Goal: Transaction & Acquisition: Purchase product/service

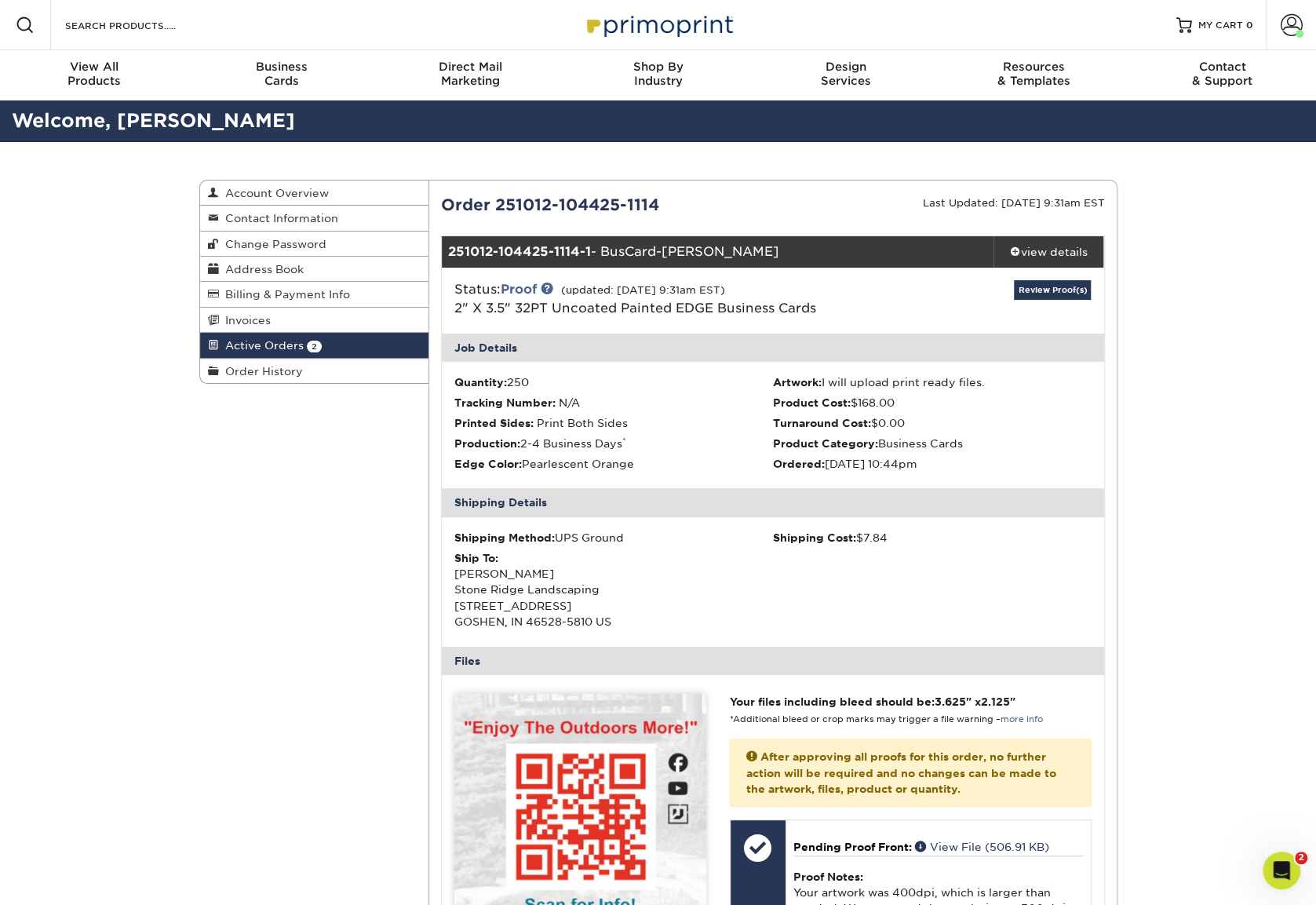
drag, startPoint x: 665, startPoint y: 203, endPoint x: 494, endPoint y: 204, distance: 171.0
click at [494, 204] on div "Order 251012-104425-1114" at bounding box center [601, 204] width 343 height 23
copy div "251012-104425-1114"
click at [1285, 27] on span at bounding box center [1292, 25] width 22 height 22
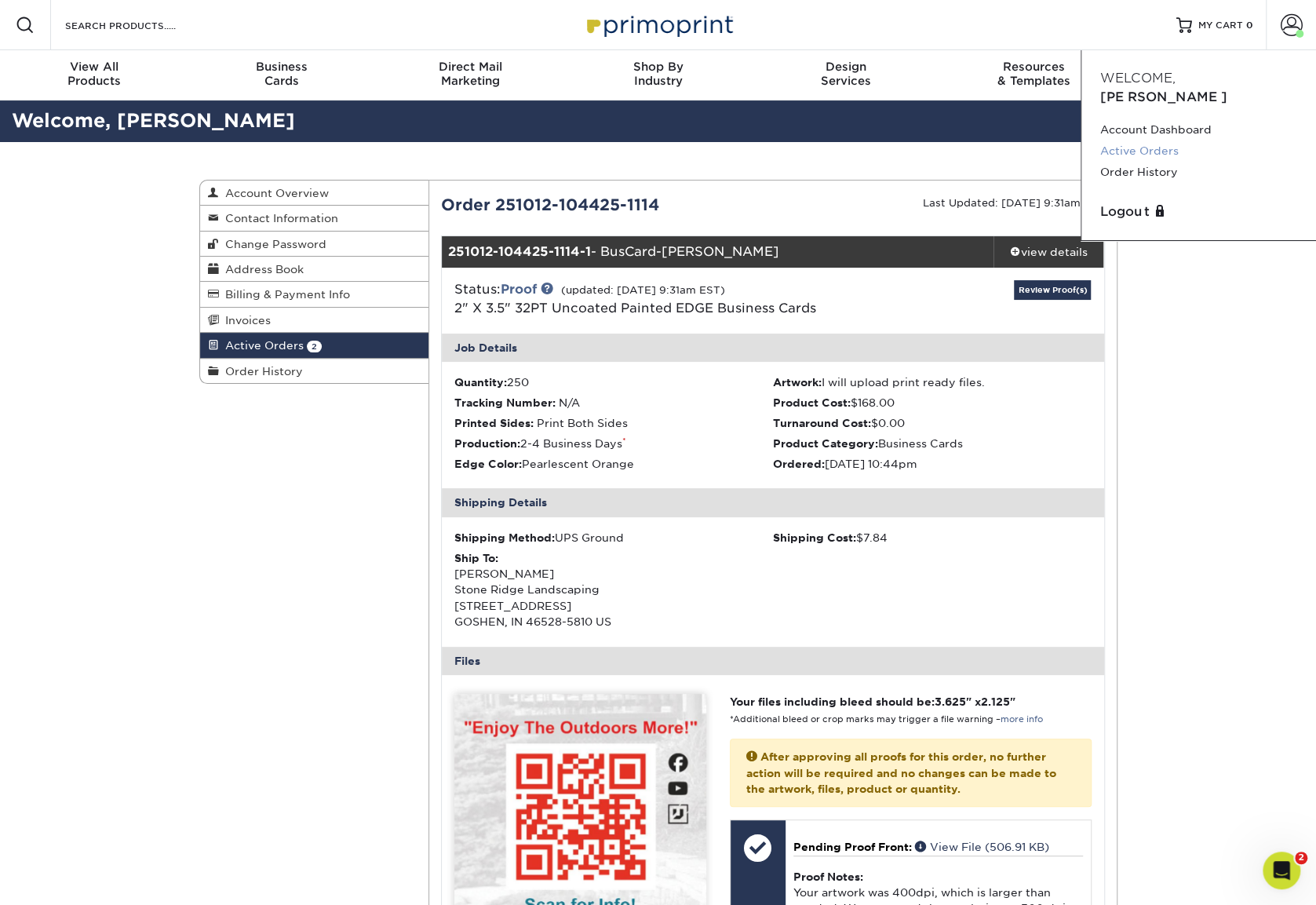
click at [1145, 141] on link "Active Orders" at bounding box center [1198, 151] width 197 height 21
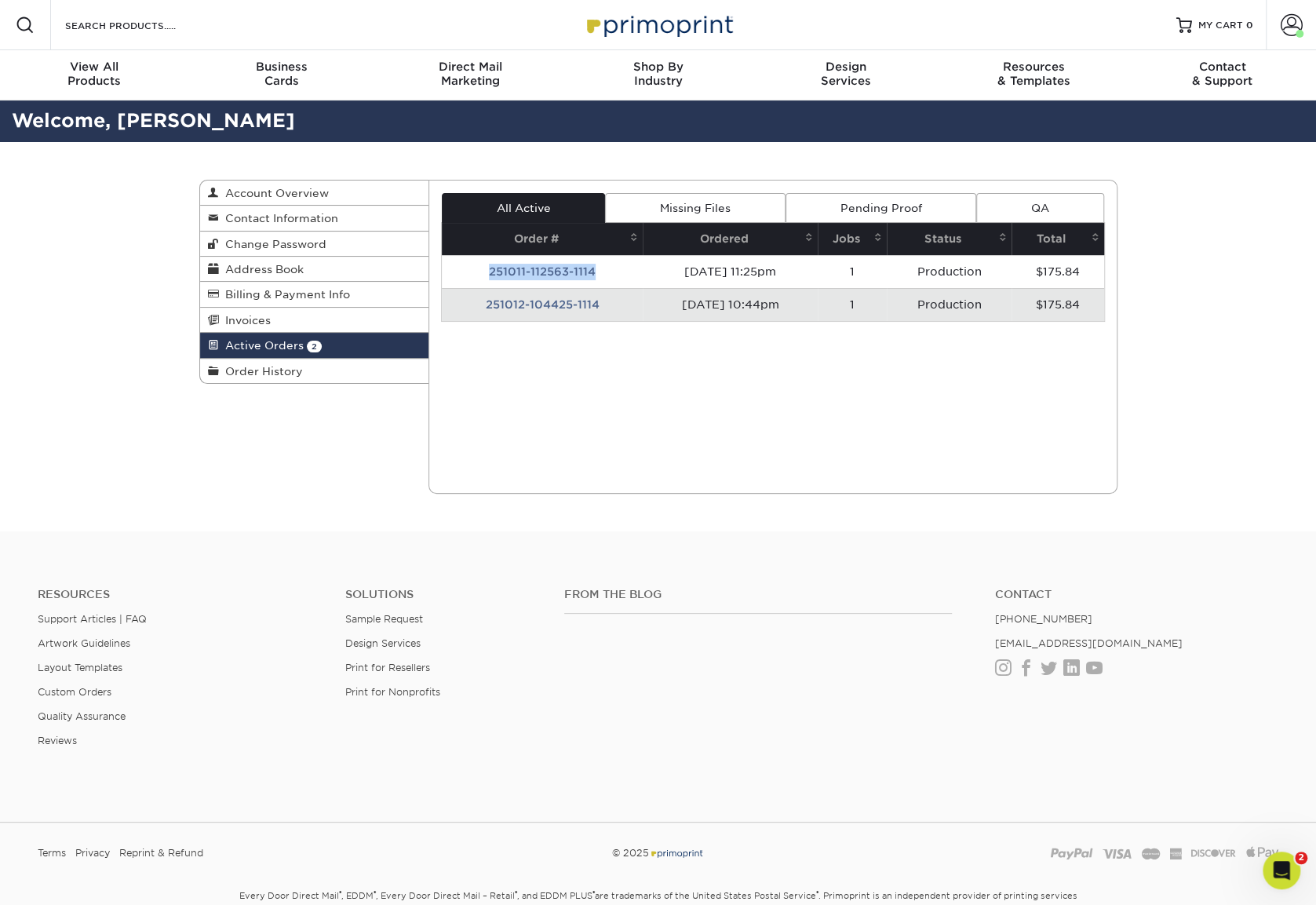
drag, startPoint x: 604, startPoint y: 265, endPoint x: 483, endPoint y: 271, distance: 121.1
click at [483, 271] on td "251011-112563-1114" at bounding box center [542, 271] width 201 height 33
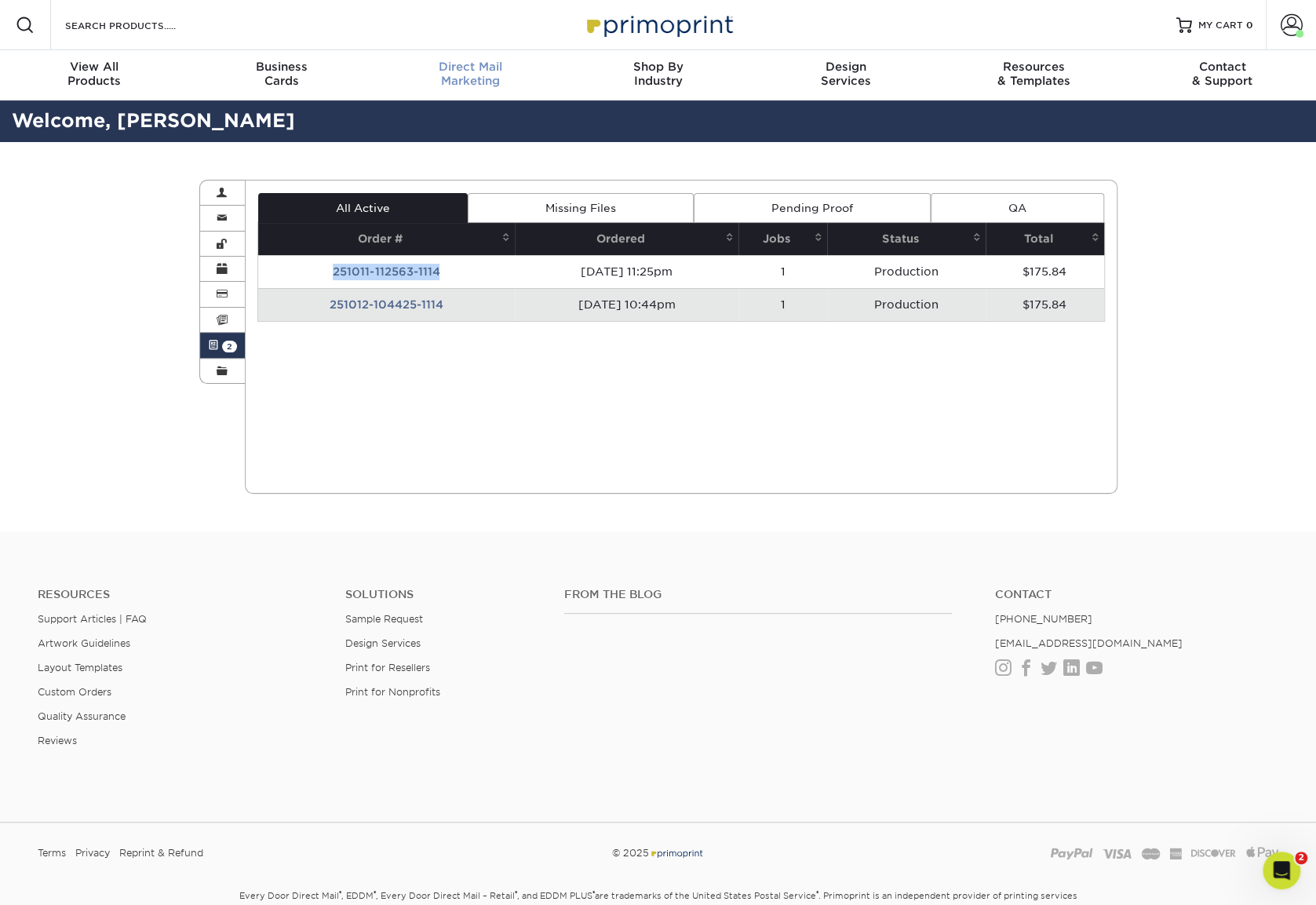
copy td "251011-112563-1114"
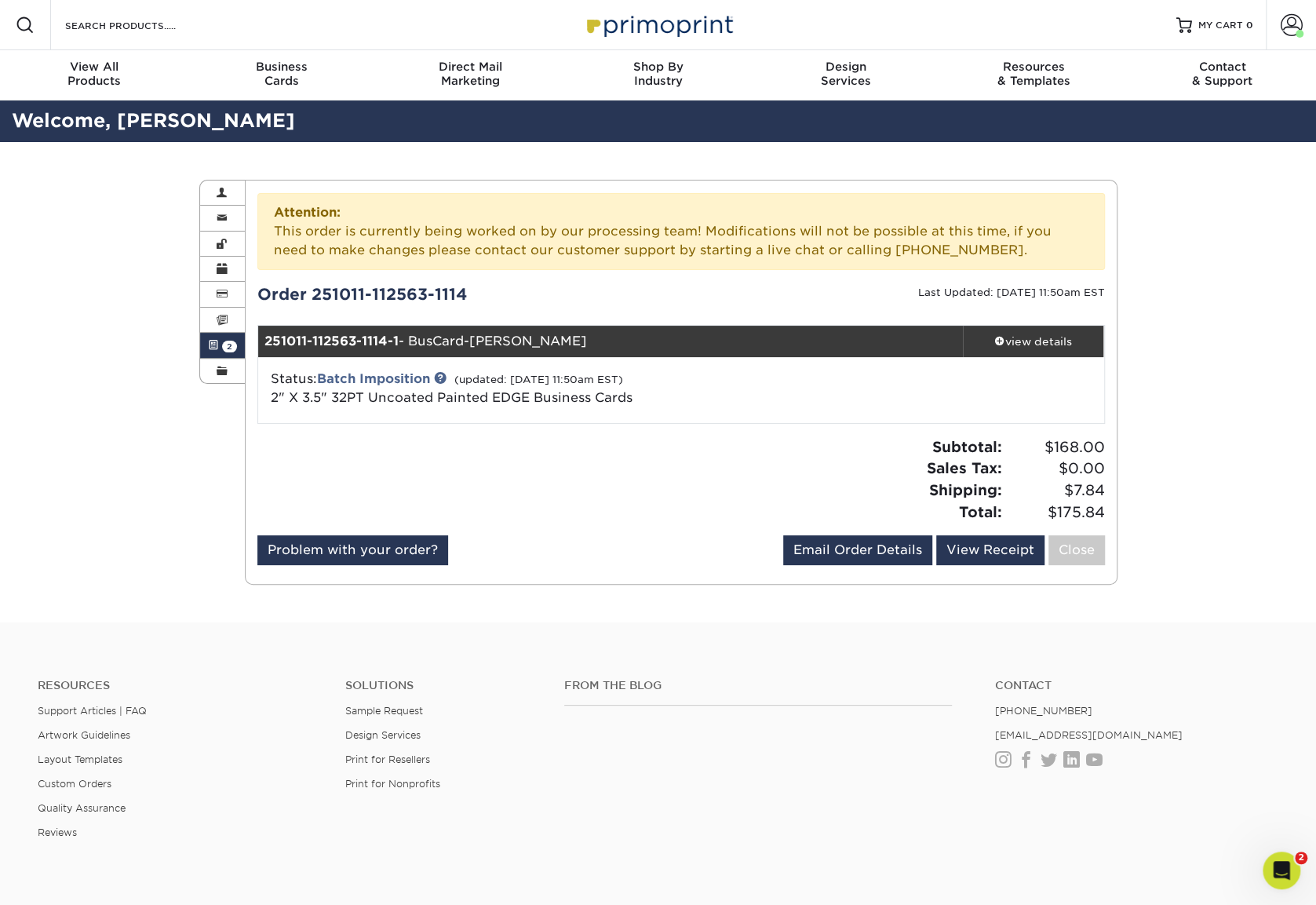
drag, startPoint x: 492, startPoint y: 288, endPoint x: 314, endPoint y: 294, distance: 178.1
click at [314, 294] on div "Order 251011-112563-1114" at bounding box center [463, 294] width 436 height 23
copy div "251011-112563-1114"
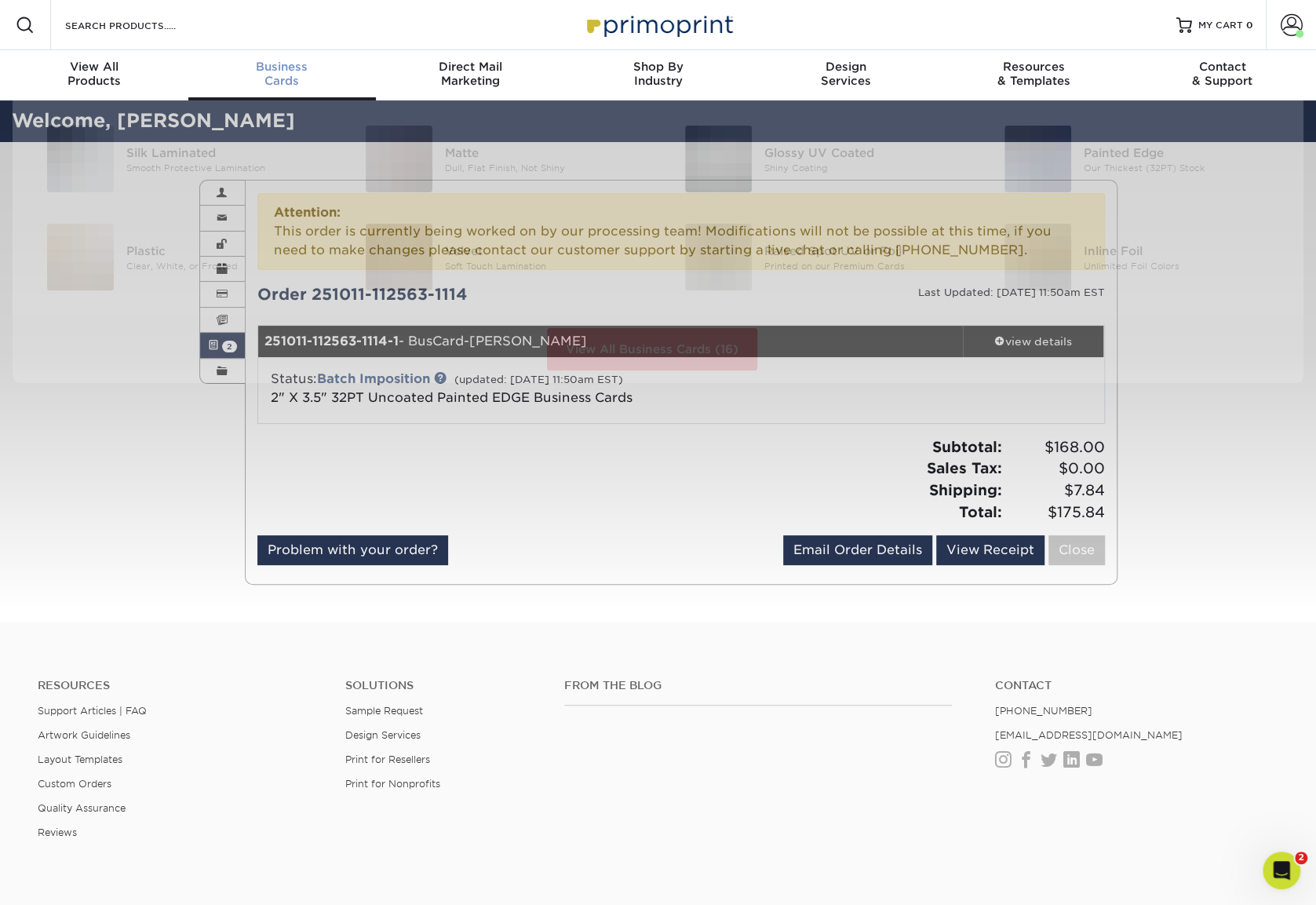
click at [271, 69] on span "Business" at bounding box center [283, 66] width 188 height 14
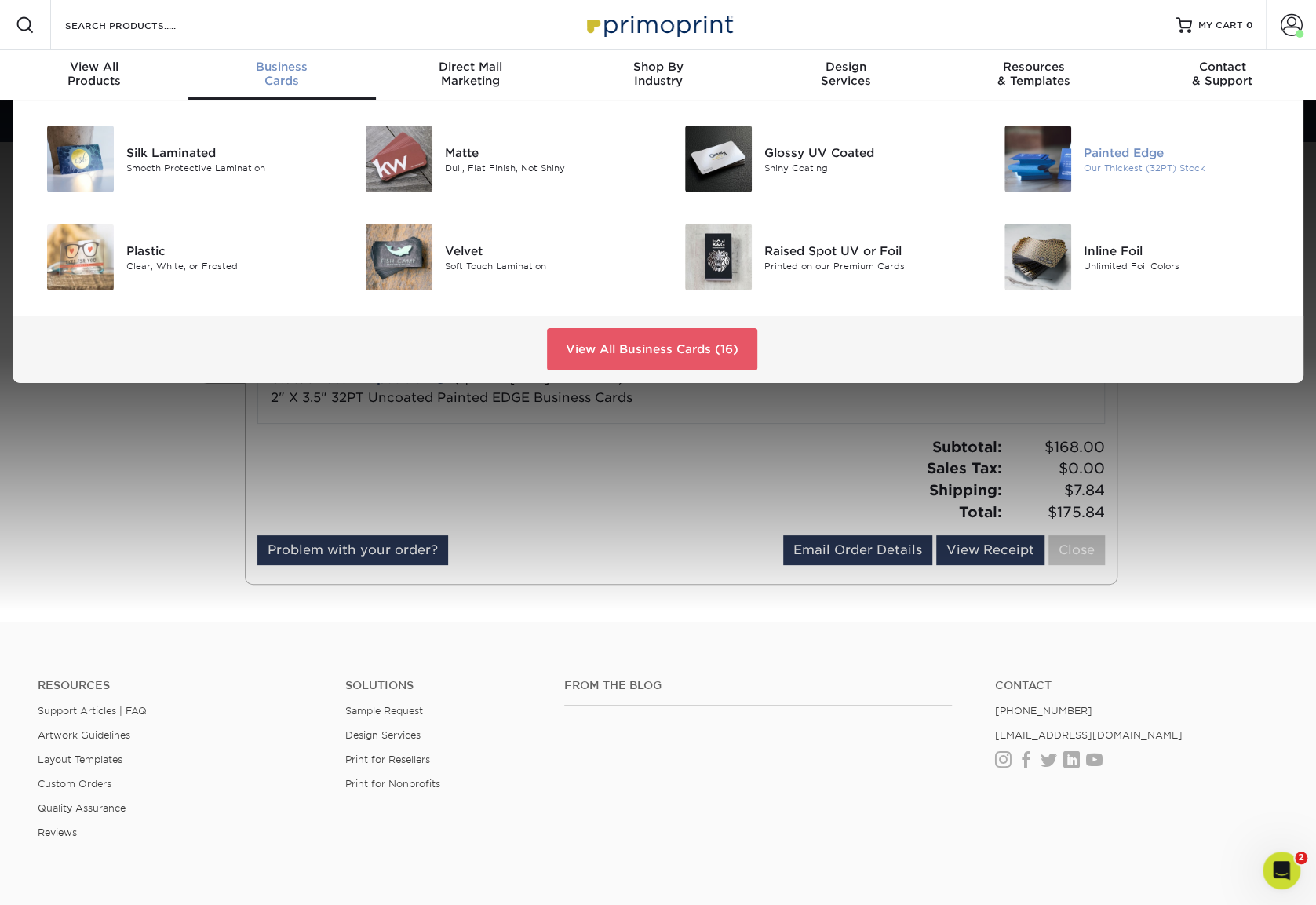
click at [1050, 167] on img at bounding box center [1038, 160] width 67 height 67
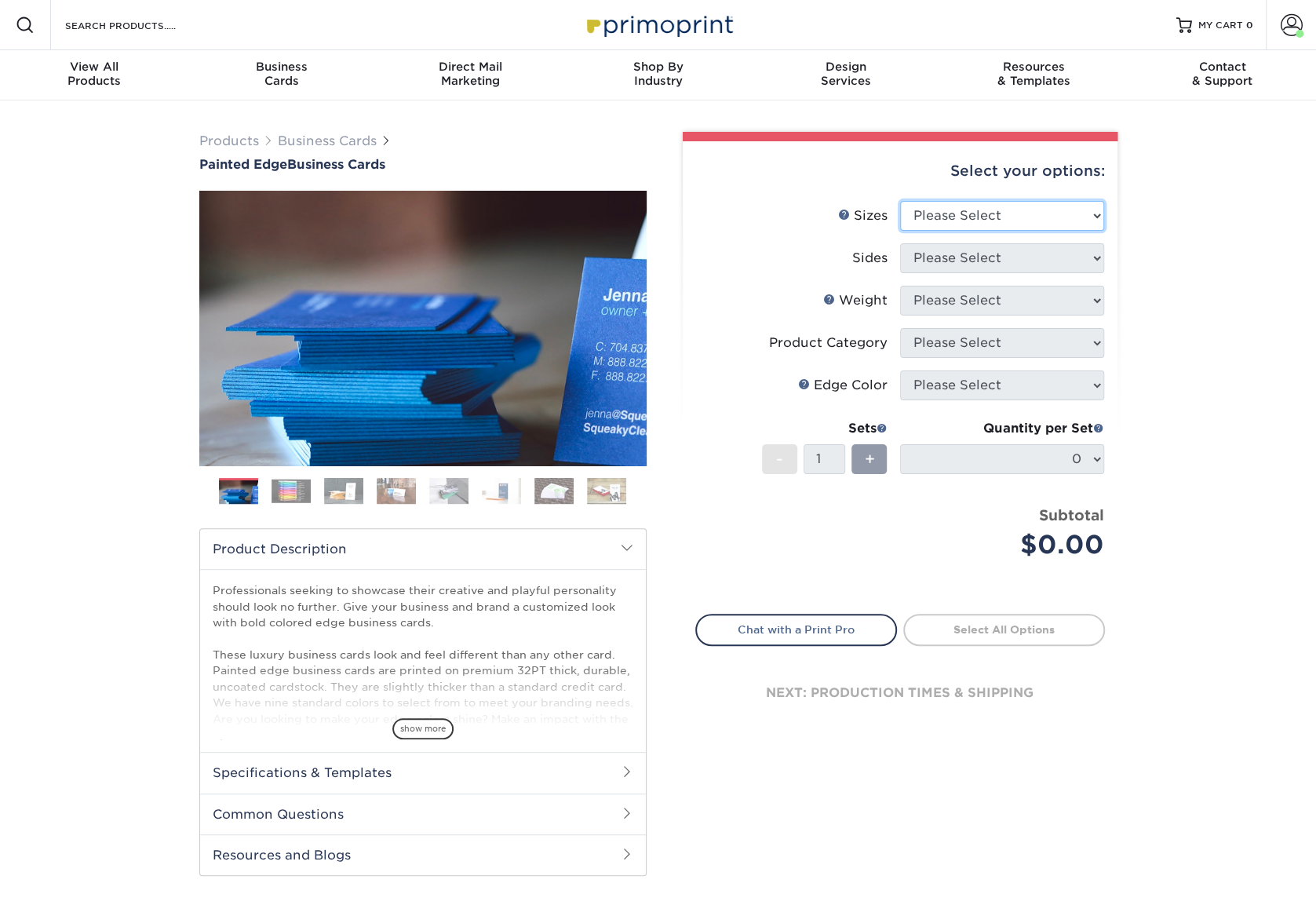
click at [967, 206] on select "Please Select 2" x 3.5" - Standard 2.125" x 3.375" - European 2.5" x 2.5" - Squ…" at bounding box center [1002, 216] width 204 height 30
select select "2.00x3.50"
click at [900, 201] on select "Please Select 2" x 3.5" - Standard 2.125" x 3.375" - European 2.5" x 2.5" - Squ…" at bounding box center [1002, 216] width 204 height 30
click at [970, 254] on select "Please Select Print Both Sides Print Front Only" at bounding box center [1002, 258] width 204 height 30
select select "13abbda7-1d64-4f25-8bb2-c179b224825d"
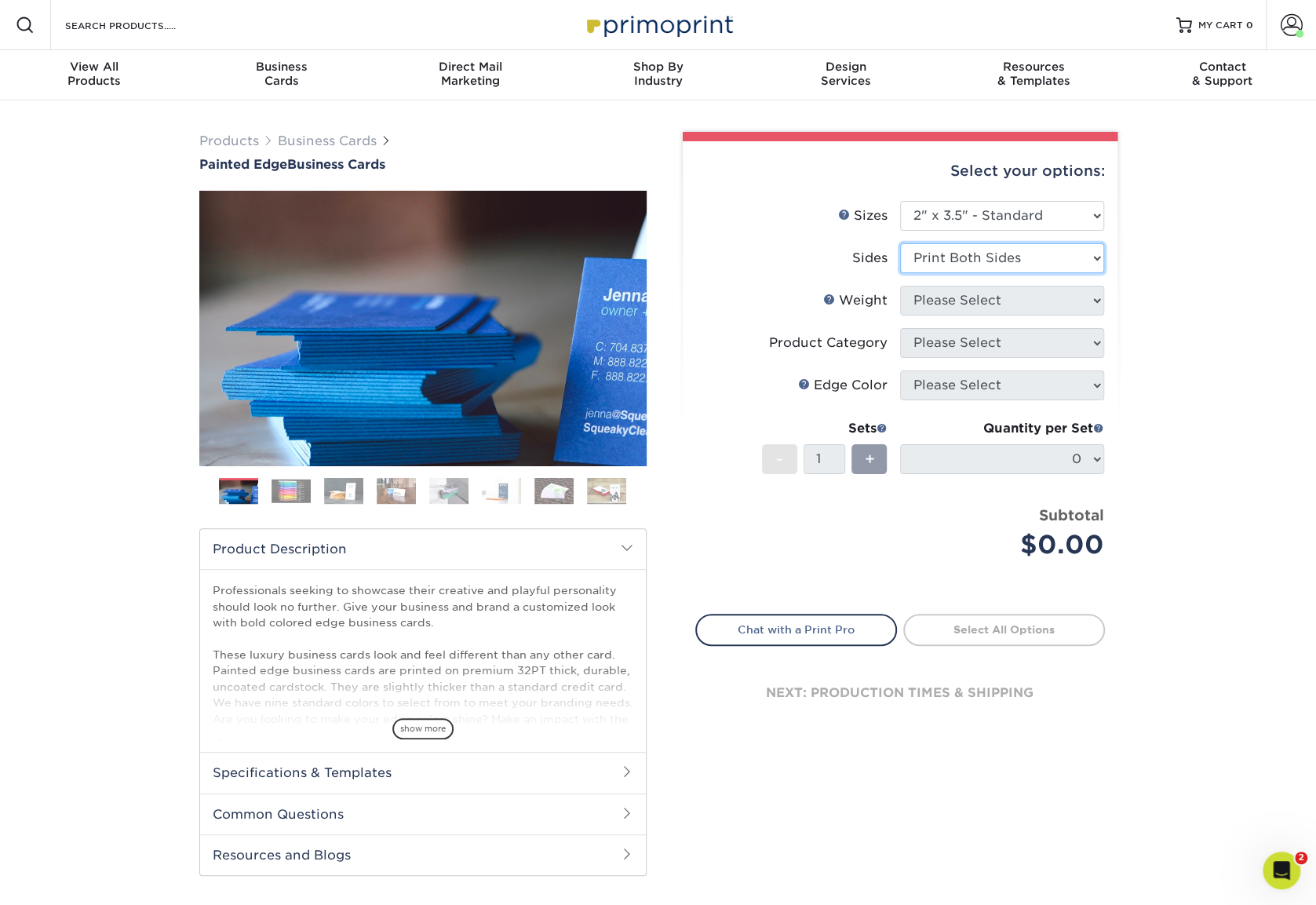
click at [900, 244] on select "Please Select Print Both Sides Print Front Only" at bounding box center [1002, 258] width 204 height 30
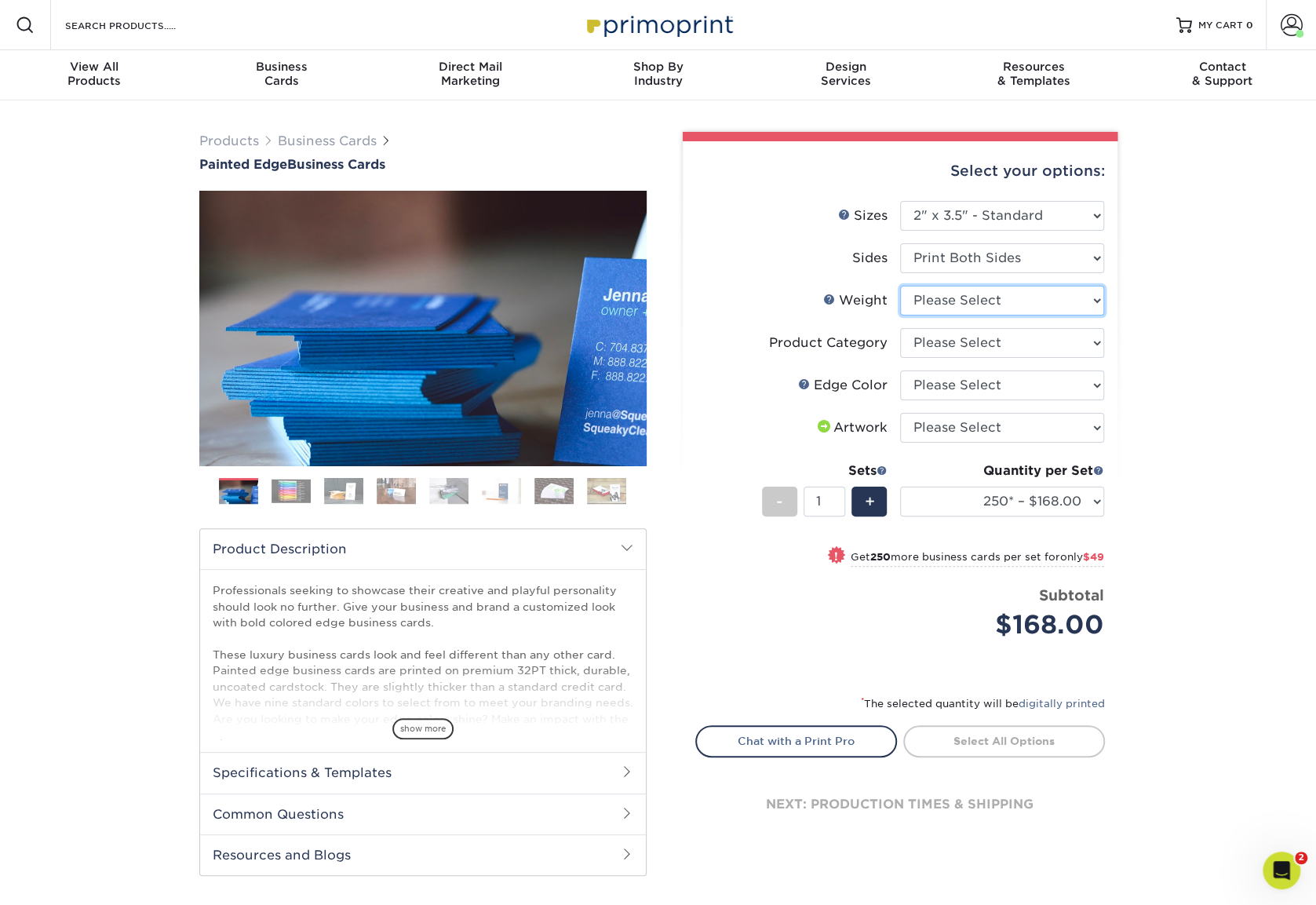
click at [976, 302] on select "Please Select 32PTUC" at bounding box center [1002, 300] width 204 height 30
select select "32PTUC"
click at [900, 285] on select "Please Select 32PTUC" at bounding box center [1002, 300] width 204 height 30
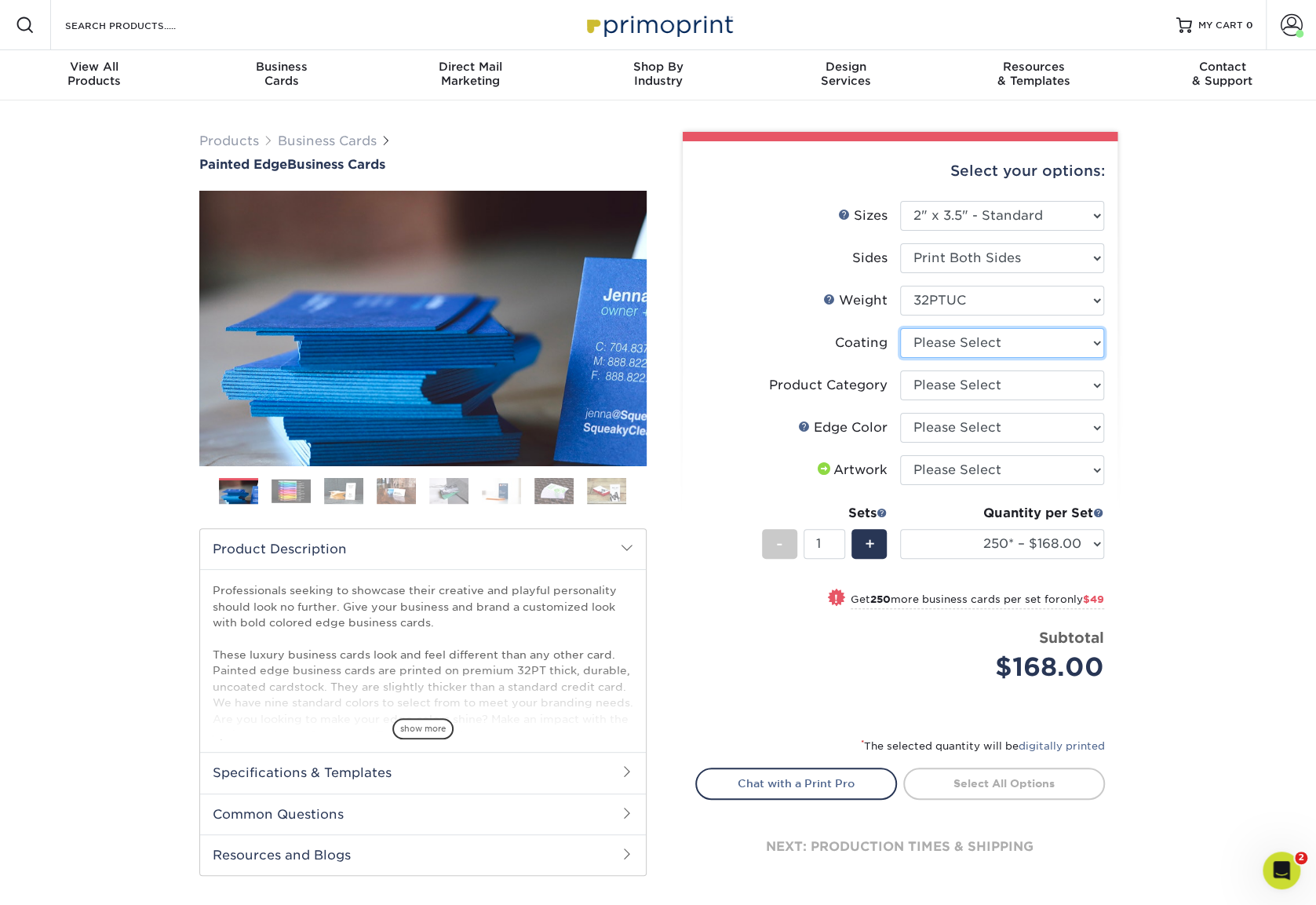
click at [991, 348] on select at bounding box center [1002, 343] width 204 height 30
select select "3e7618de-abca-4bda-9f97-8b9129e913d8"
click at [900, 328] on select at bounding box center [1002, 343] width 204 height 30
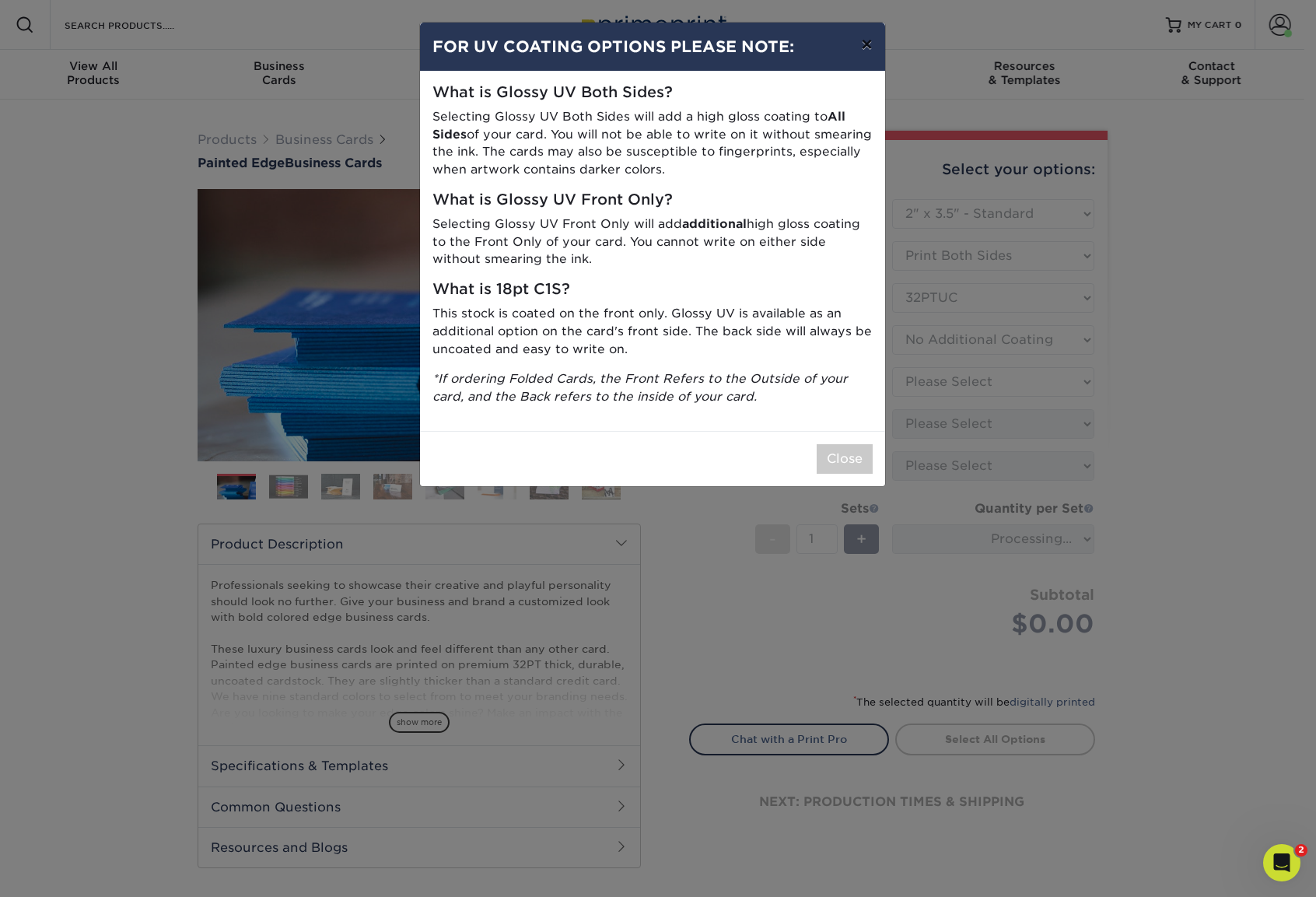
click at [869, 49] on button "×" at bounding box center [867, 43] width 36 height 43
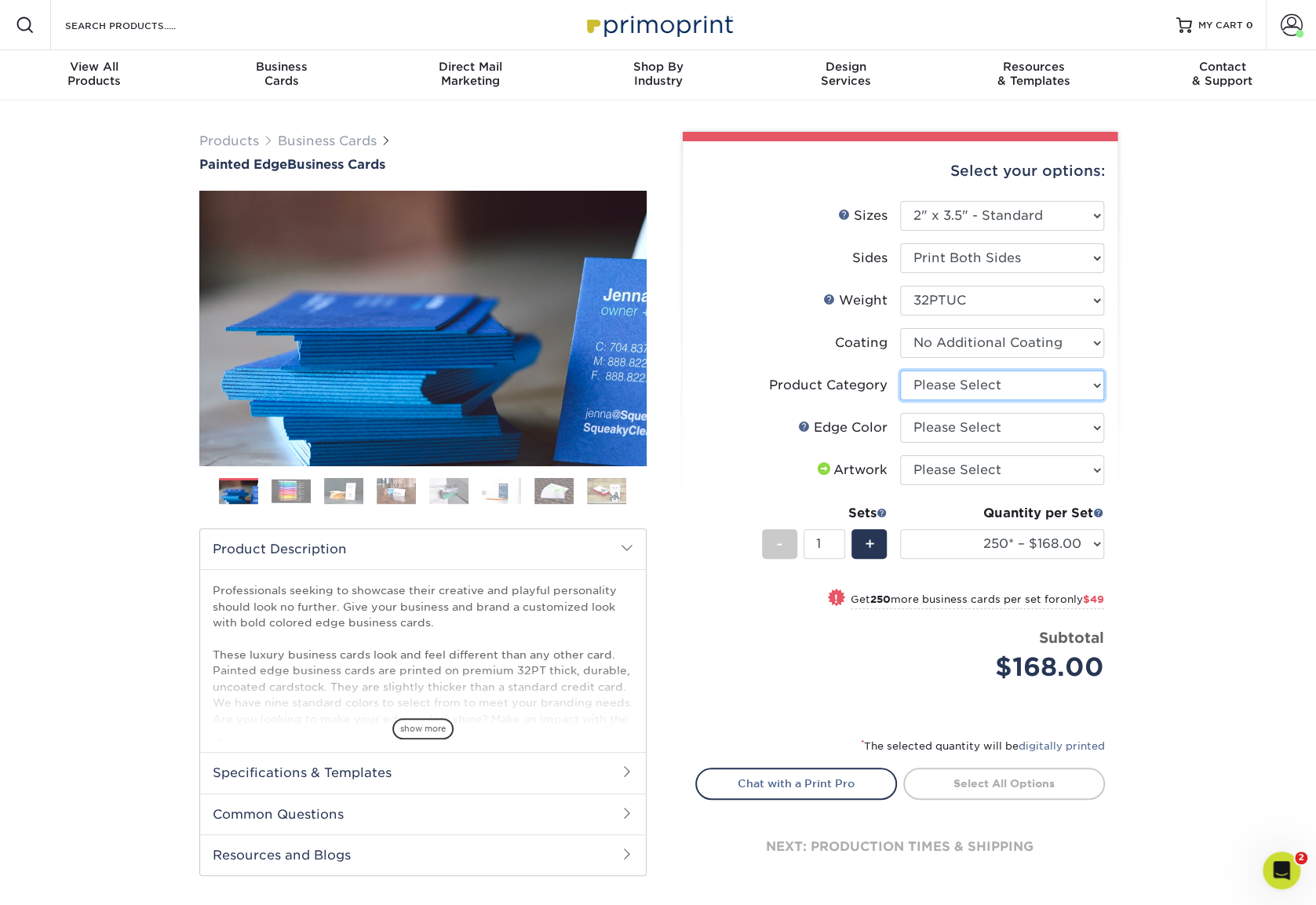
click at [1016, 387] on select "Please Select Business Cards" at bounding box center [1002, 385] width 204 height 30
select select "3b5148f1-0588-4f88-a218-97bcfdce65c1"
click at [900, 370] on select "Please Select Business Cards" at bounding box center [1002, 385] width 204 height 30
click at [993, 425] on select "Please Select Charcoal Black Brown Blue Pearlescent Blue Pearlescent Gold Pearl…" at bounding box center [1002, 428] width 204 height 30
select select "dbd4eccd-24a3-4659-ab71-784ddef5083c"
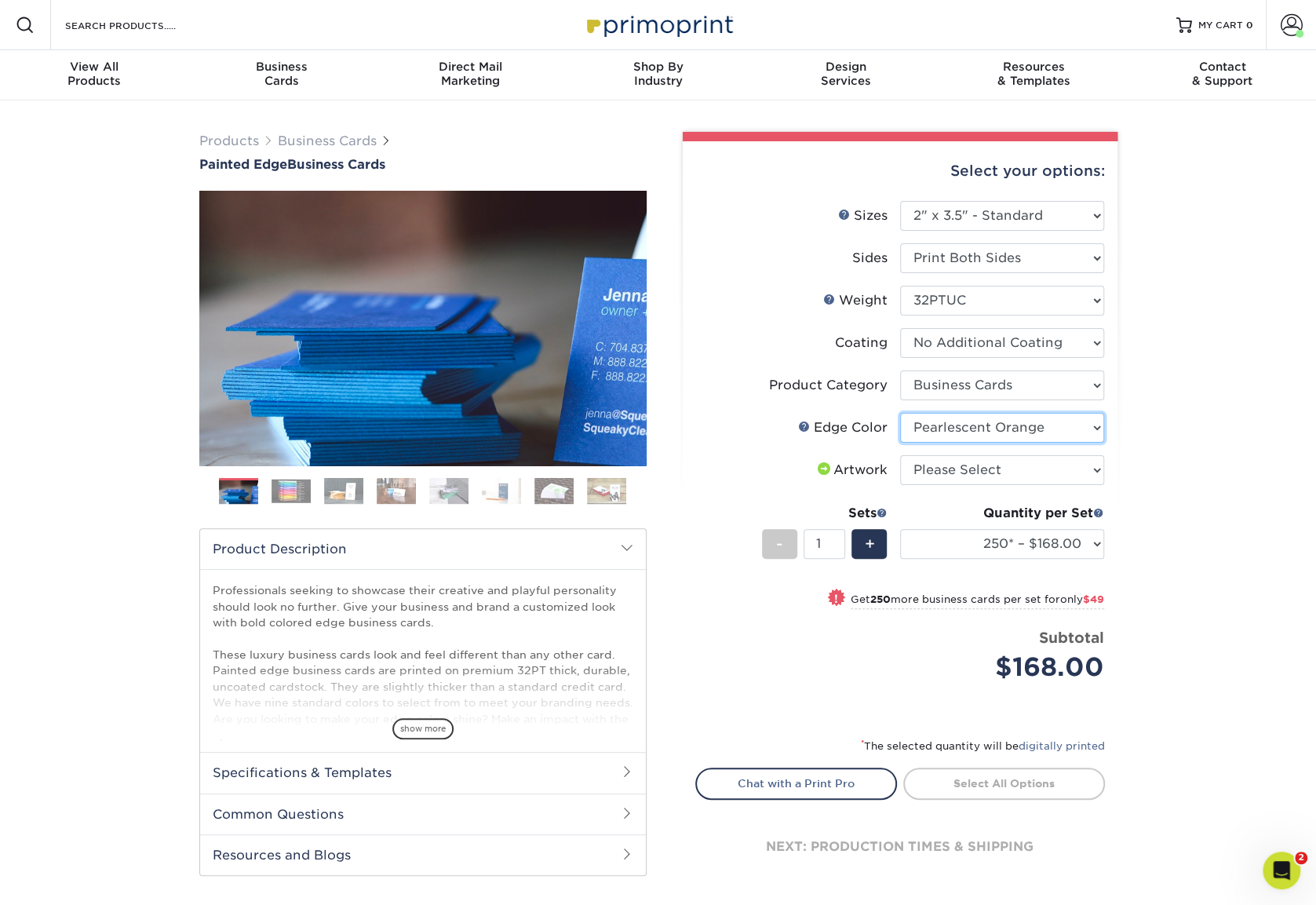
click at [900, 413] on select "Please Select Charcoal Black Brown Blue Pearlescent Blue Pearlescent Gold Pearl…" at bounding box center [1002, 428] width 204 height 30
click at [972, 476] on select "Please Select I will upload files I need a design - $100" at bounding box center [1002, 470] width 204 height 30
select select "upload"
click at [900, 455] on select "Please Select I will upload files I need a design - $100" at bounding box center [1002, 470] width 204 height 30
click at [1017, 782] on link "Proceed to Shipping" at bounding box center [1004, 782] width 201 height 28
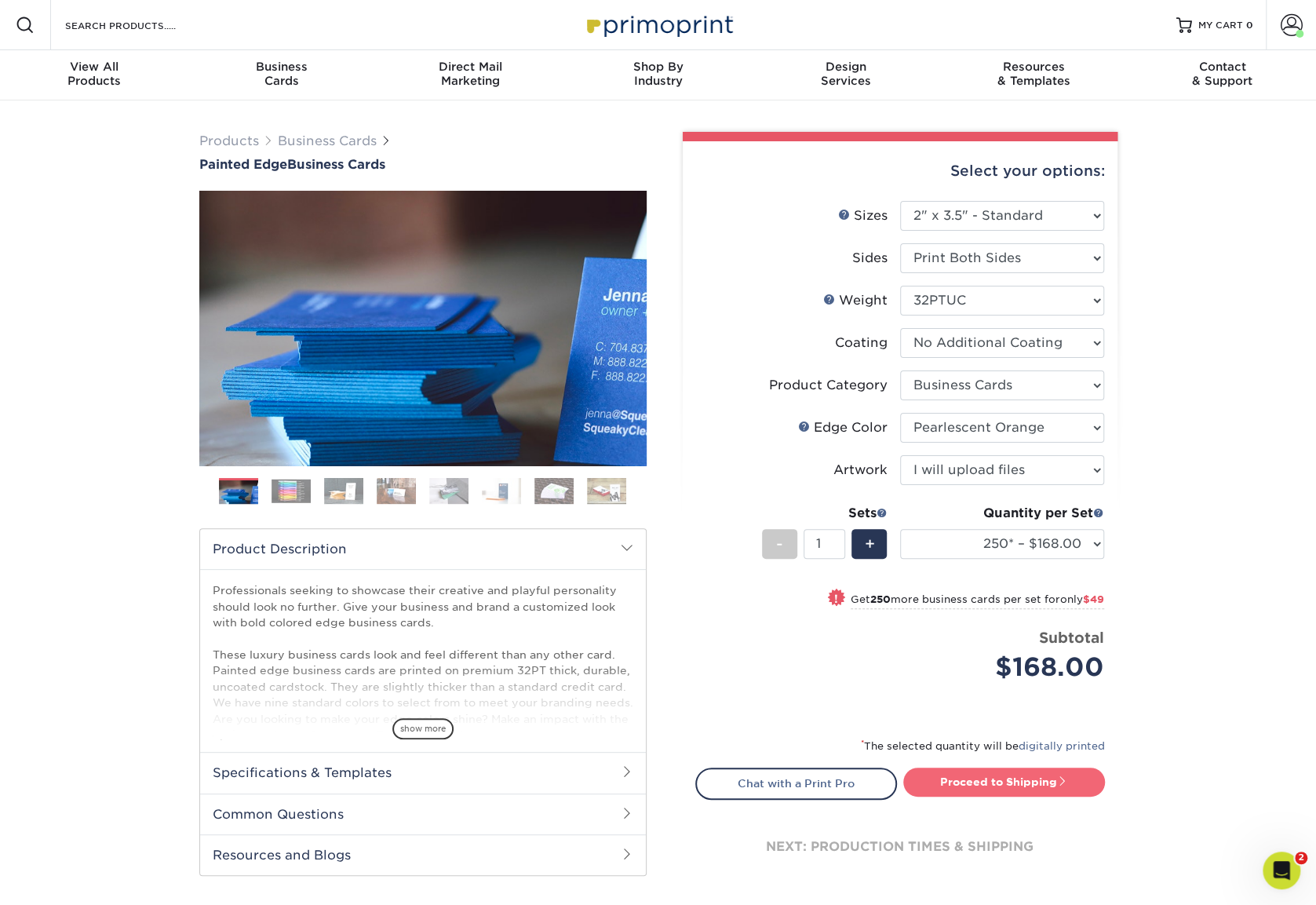
type input "Set 1"
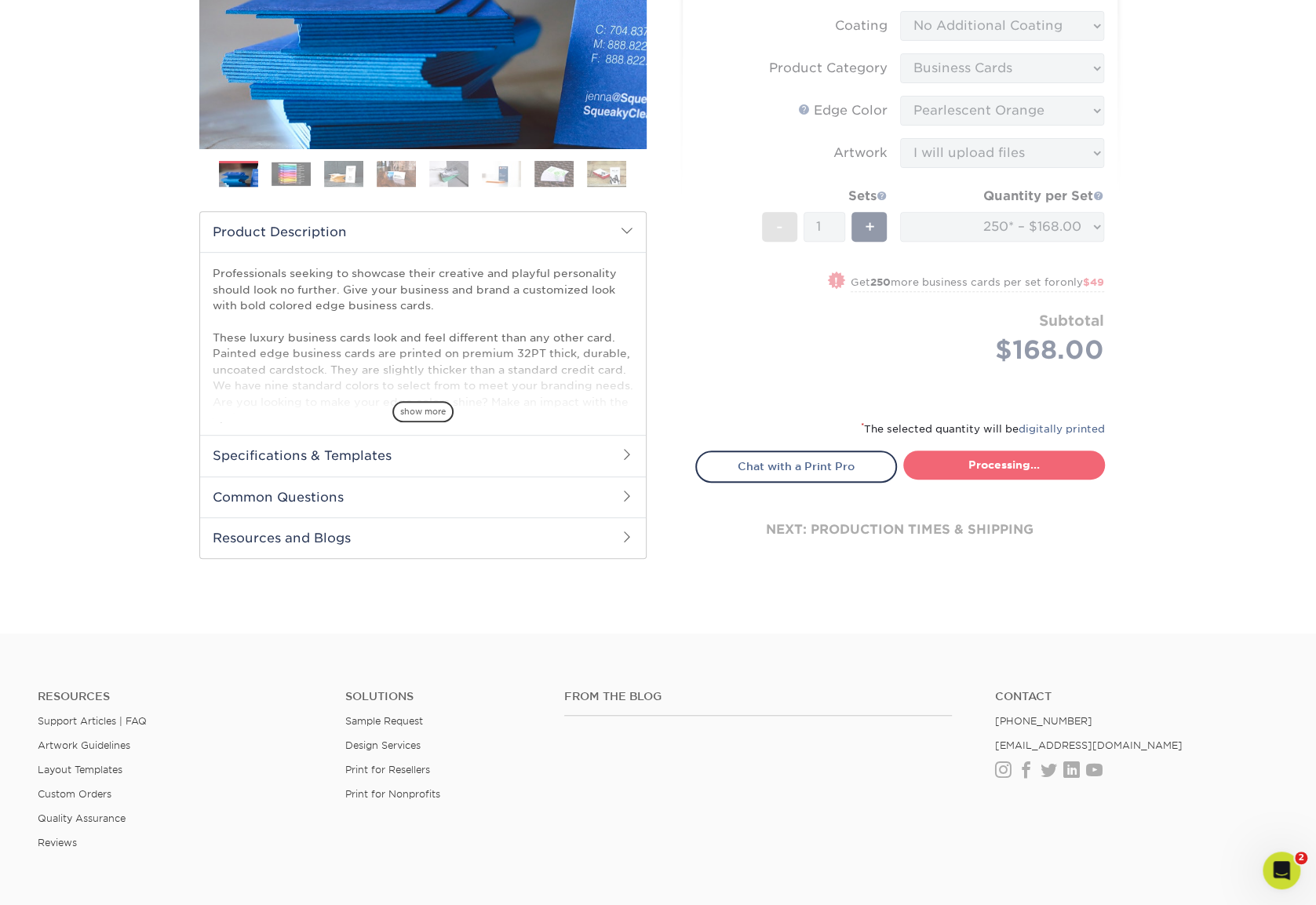
select select "b1d50ed3-fc81-464d-a1d8-d1915fbce704"
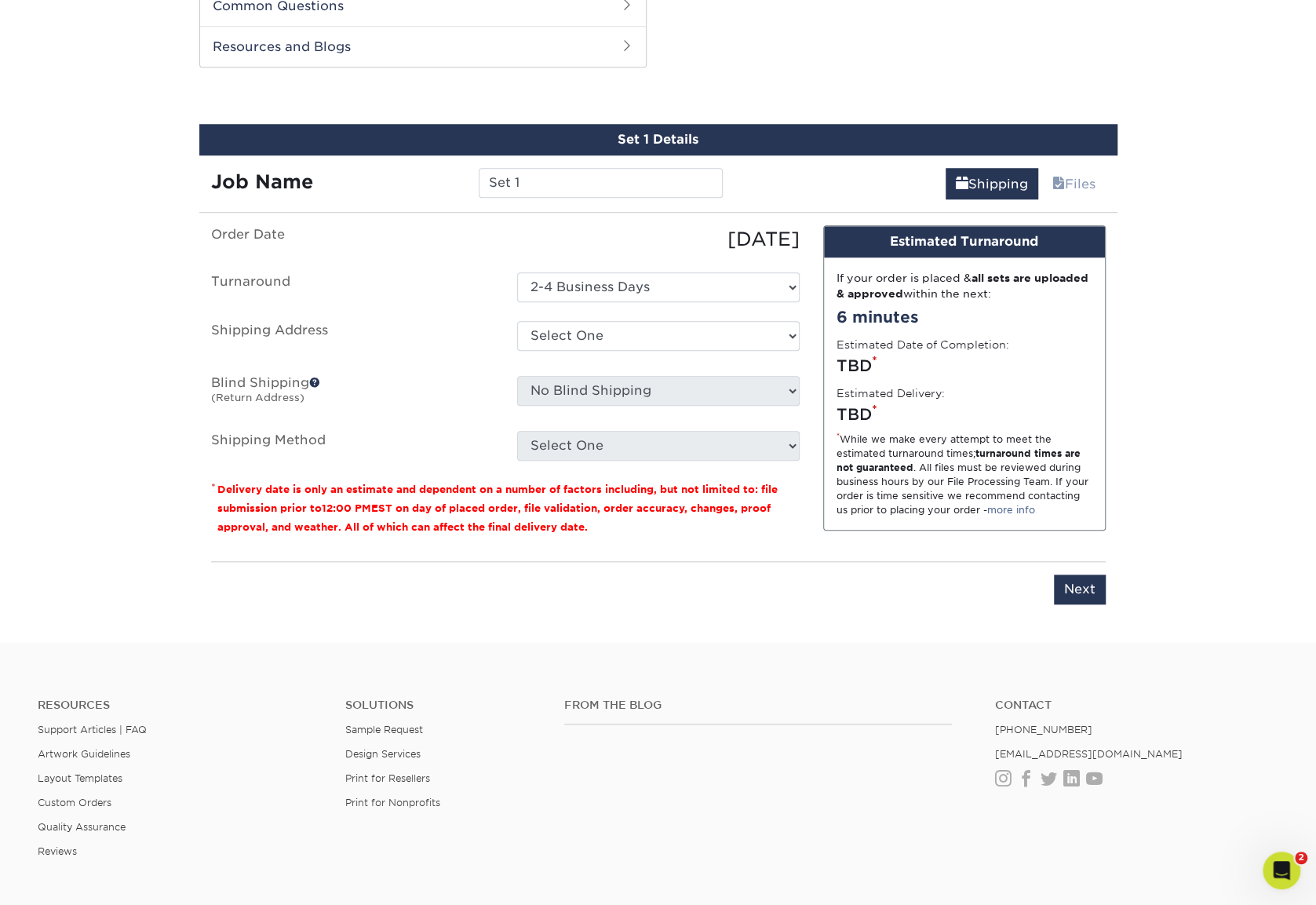
scroll to position [810, 0]
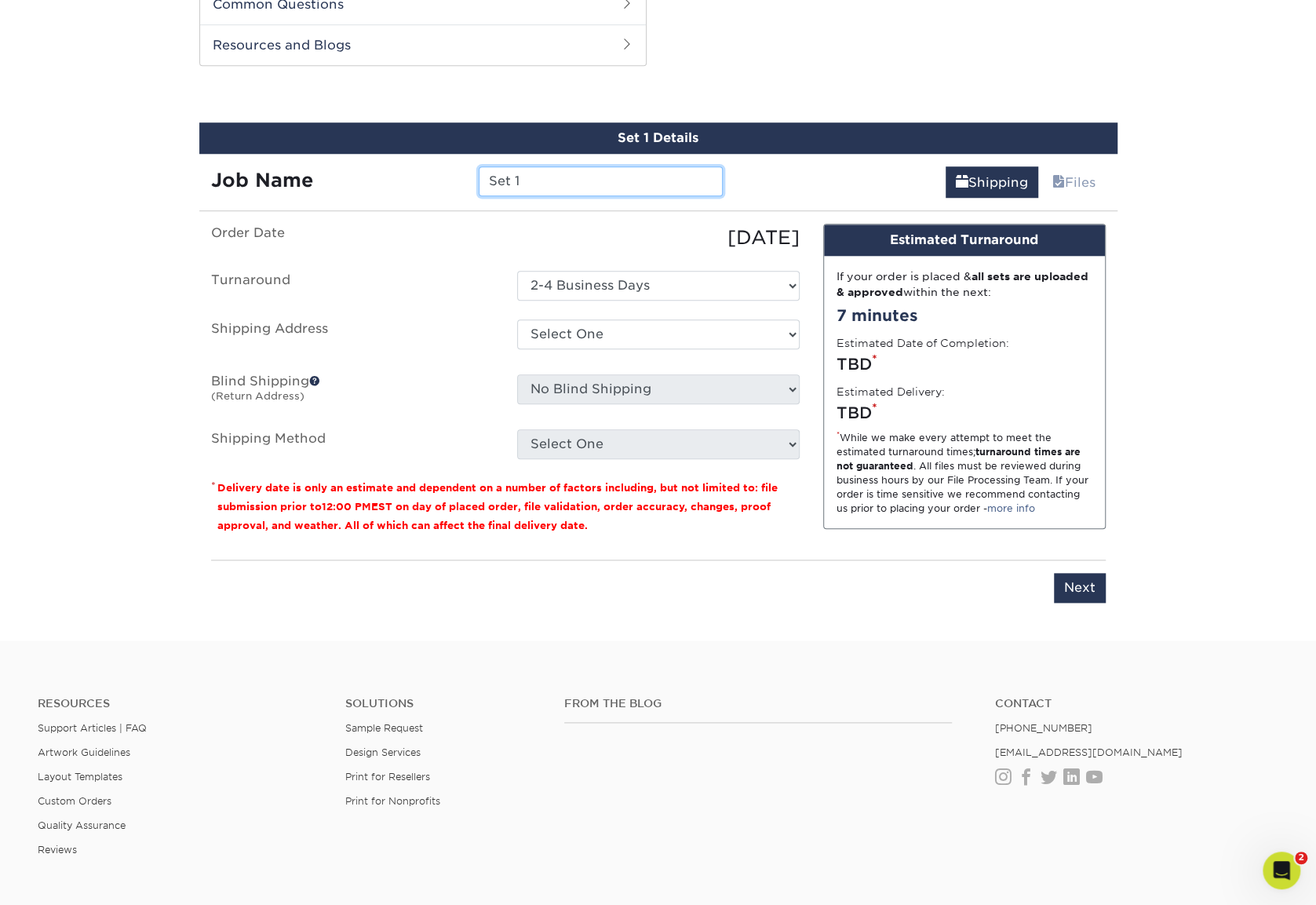
drag, startPoint x: 560, startPoint y: 175, endPoint x: 326, endPoint y: 173, distance: 234.0
click at [326, 173] on div "Job Name Set 1" at bounding box center [467, 181] width 536 height 30
type input "BusCards-Darius"
click at [594, 334] on select "Select One Garden Center Stone Ridge Landscaping + Add New Address" at bounding box center [658, 334] width 283 height 30
select select "279483"
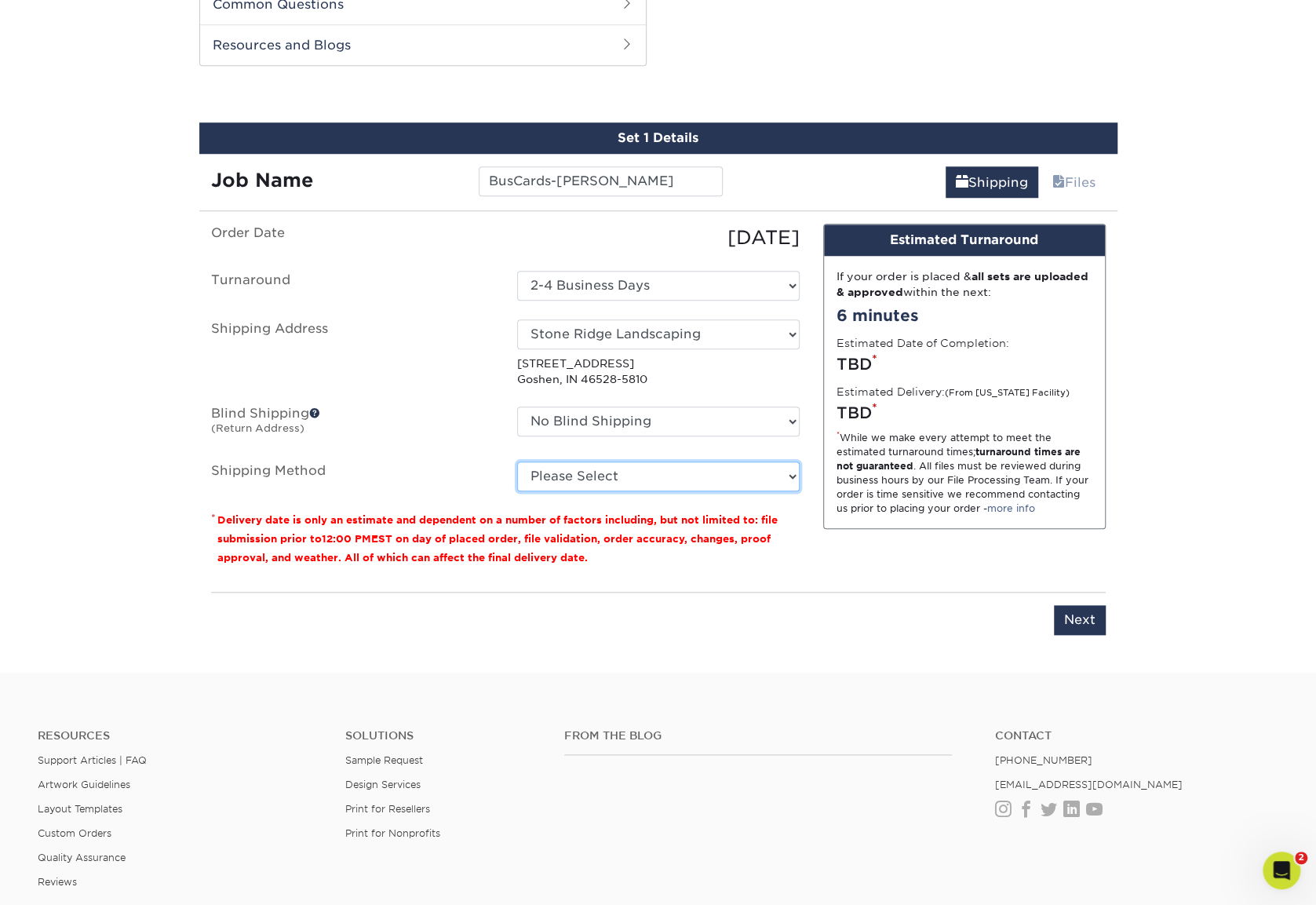
click at [616, 468] on select "Please Select Ground Shipping (+$7.84) 3 Day Shipping Service (+$20.59) 2 Day A…" at bounding box center [658, 477] width 283 height 30
select select "03"
click at [517, 462] on select "Please Select Ground Shipping (+$7.84) 3 Day Shipping Service (+$20.59) 2 Day A…" at bounding box center [658, 477] width 283 height 30
click at [1075, 611] on input "Next" at bounding box center [1080, 620] width 52 height 30
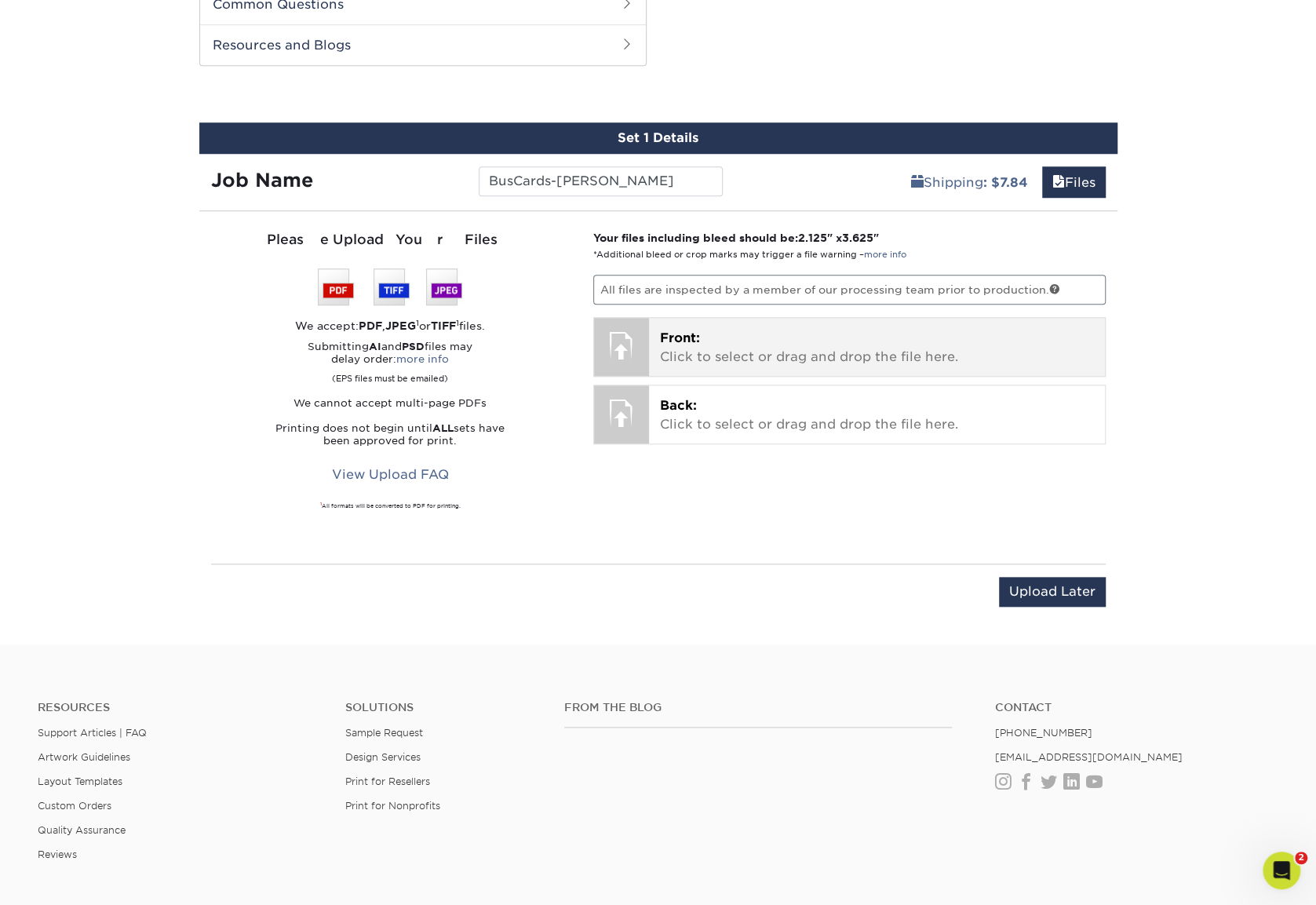
click at [706, 332] on p "Front: Click to select or drag and drop the file here." at bounding box center [877, 348] width 434 height 37
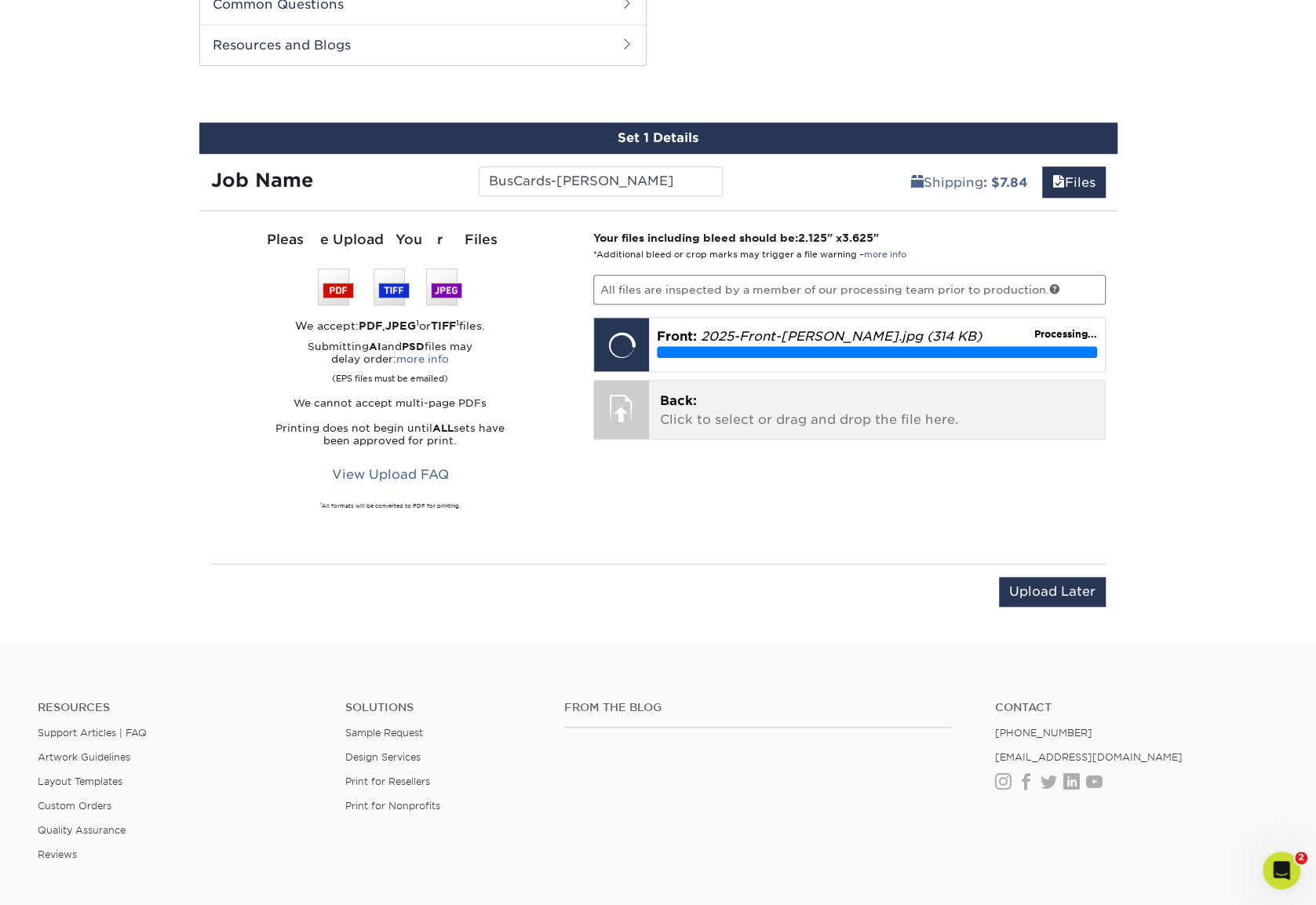
click at [621, 395] on div at bounding box center [621, 408] width 55 height 55
click at [669, 412] on p "Back: Click to select or drag and drop the file here." at bounding box center [877, 411] width 434 height 37
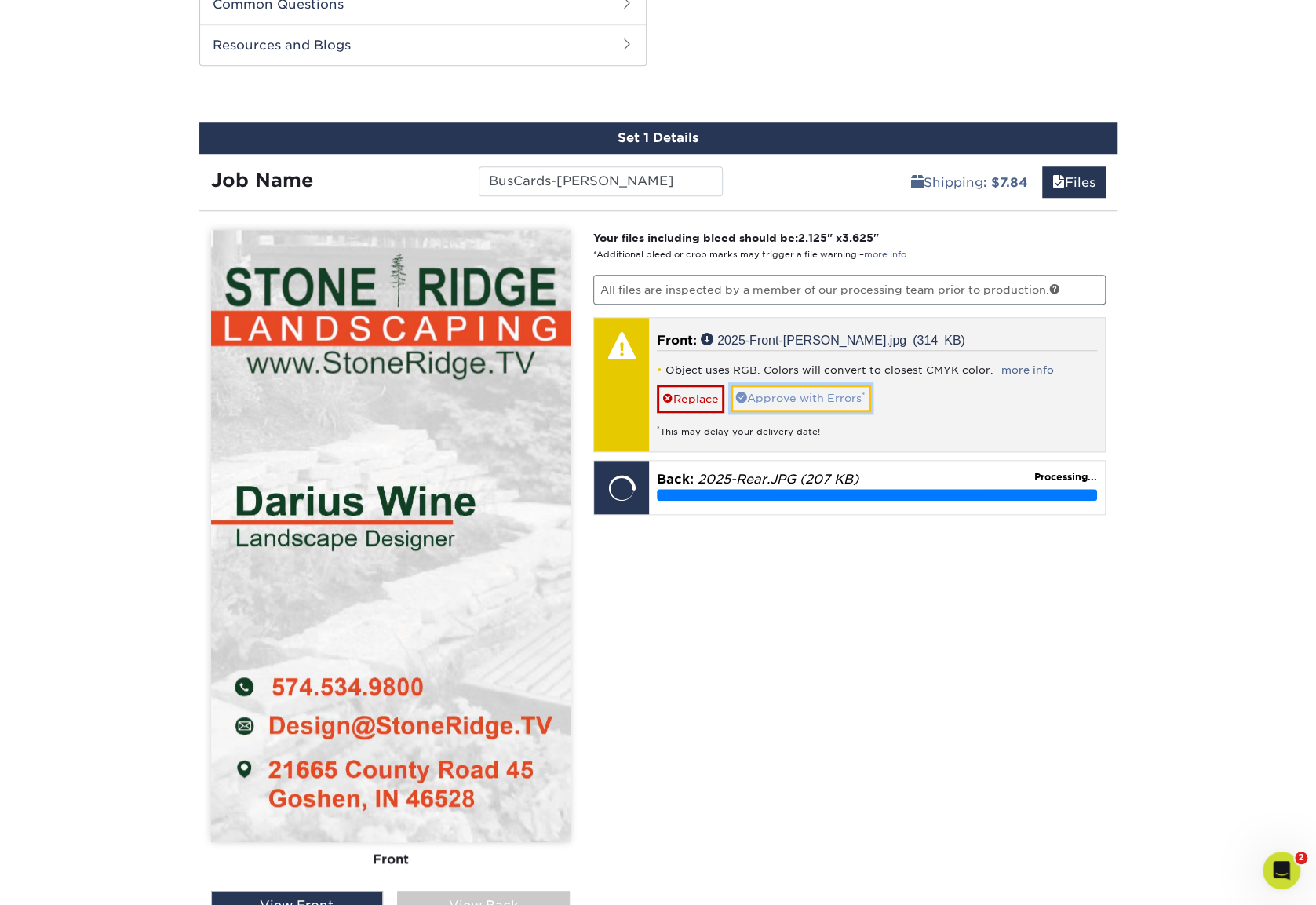
click at [779, 390] on link "Approve with Errors *" at bounding box center [800, 397] width 141 height 27
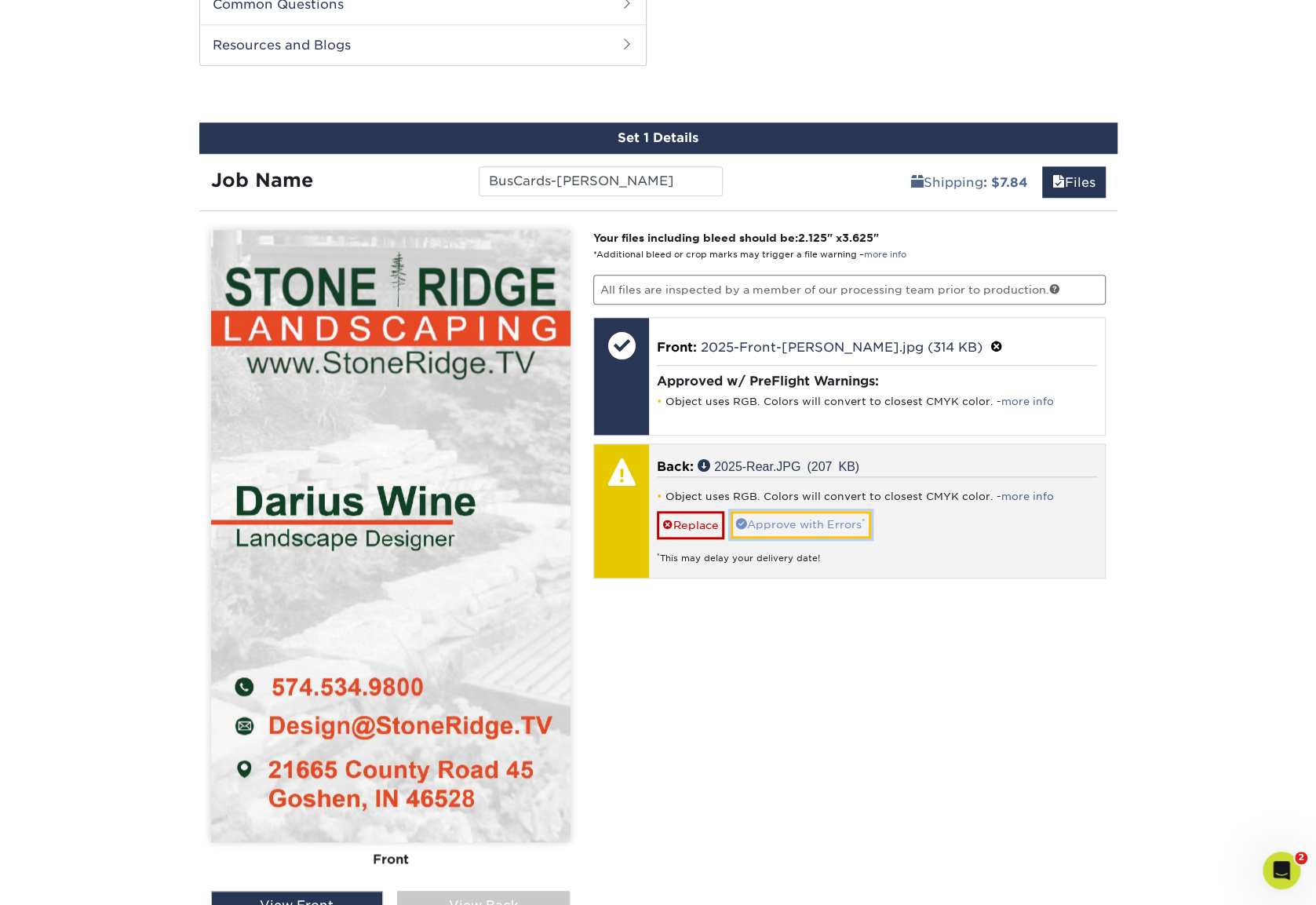
click at [827, 511] on link "Approve with Errors *" at bounding box center [800, 524] width 141 height 27
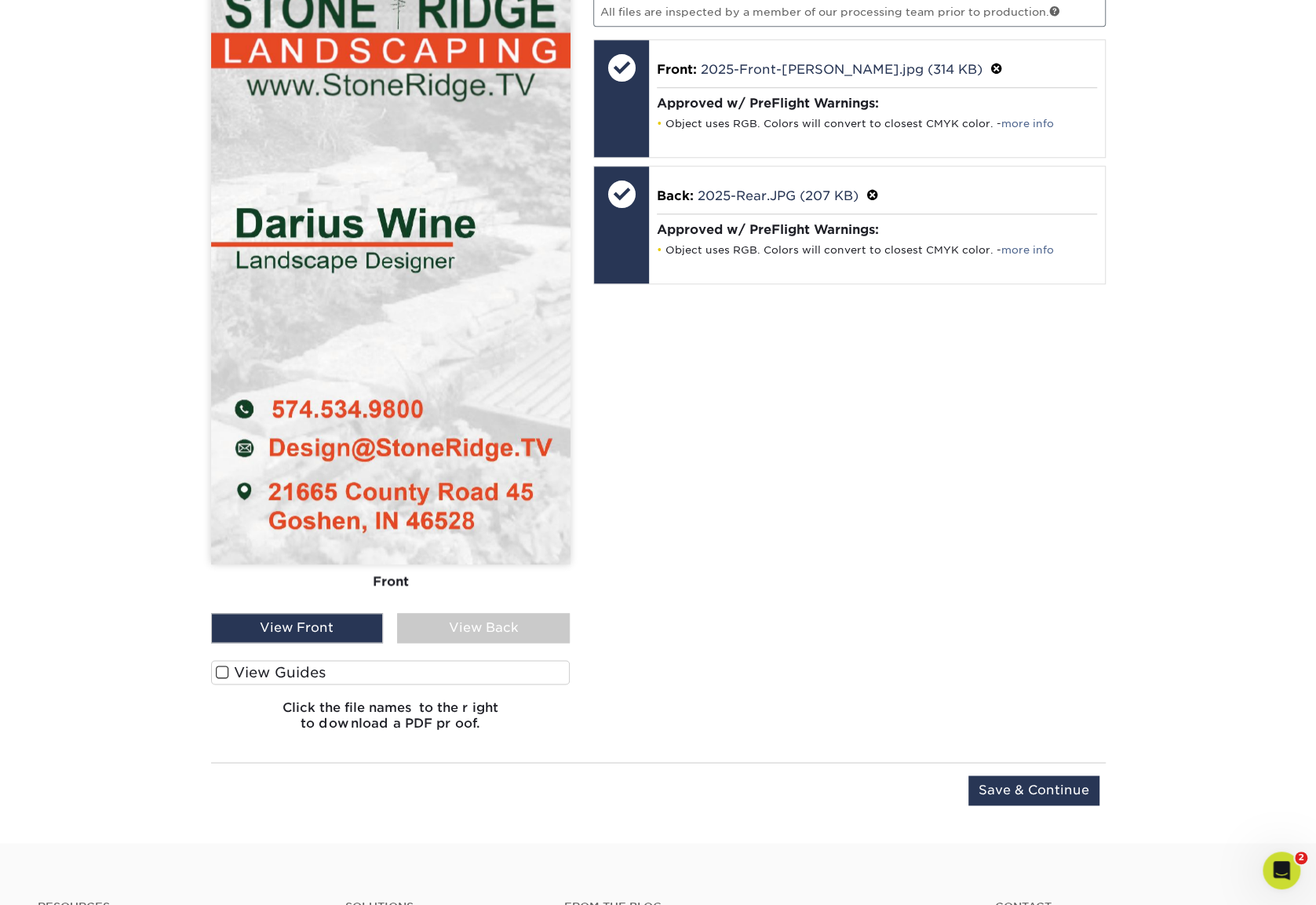
scroll to position [1124, 0]
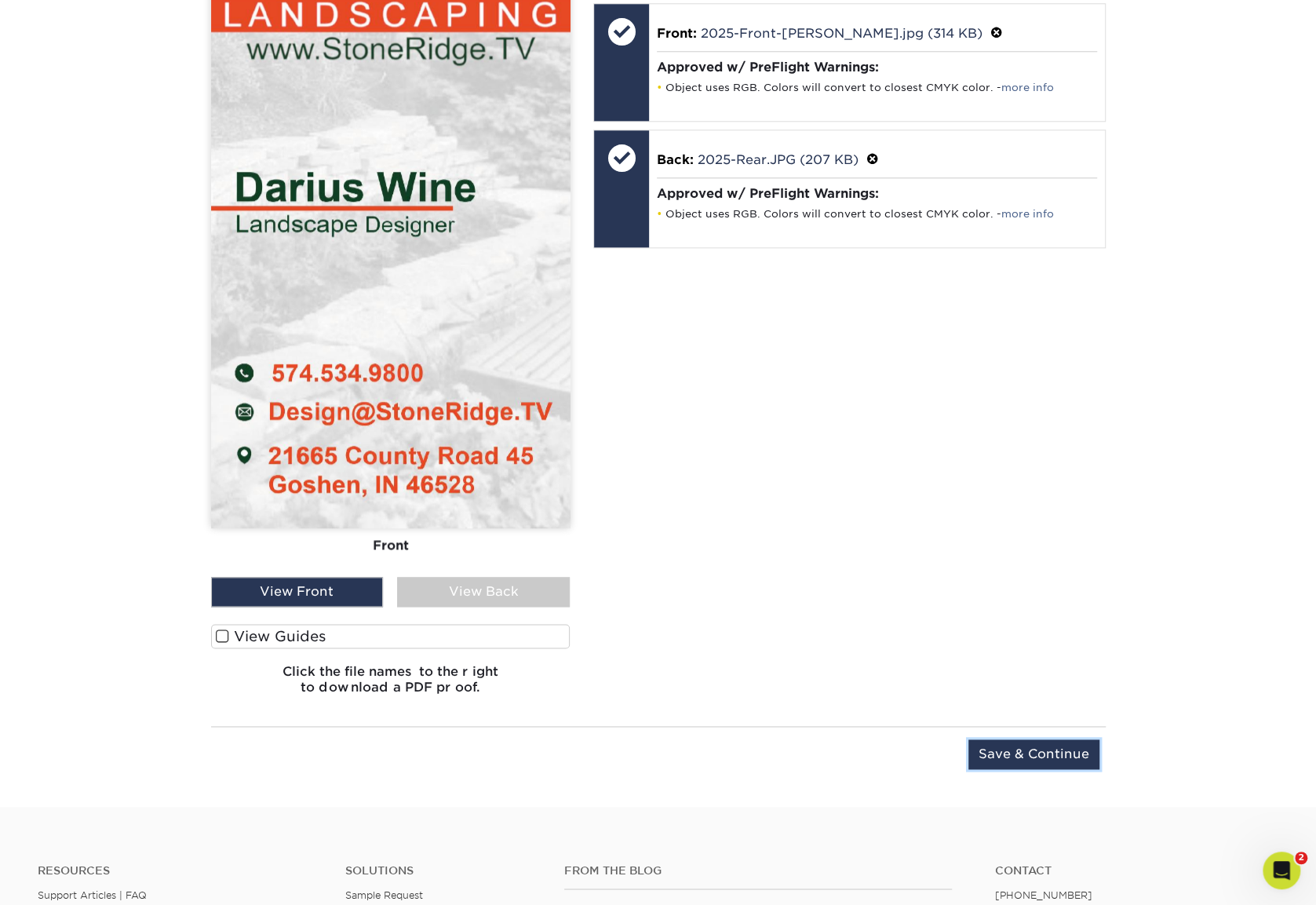
click at [1032, 744] on input "Save & Continue" at bounding box center [1033, 755] width 131 height 30
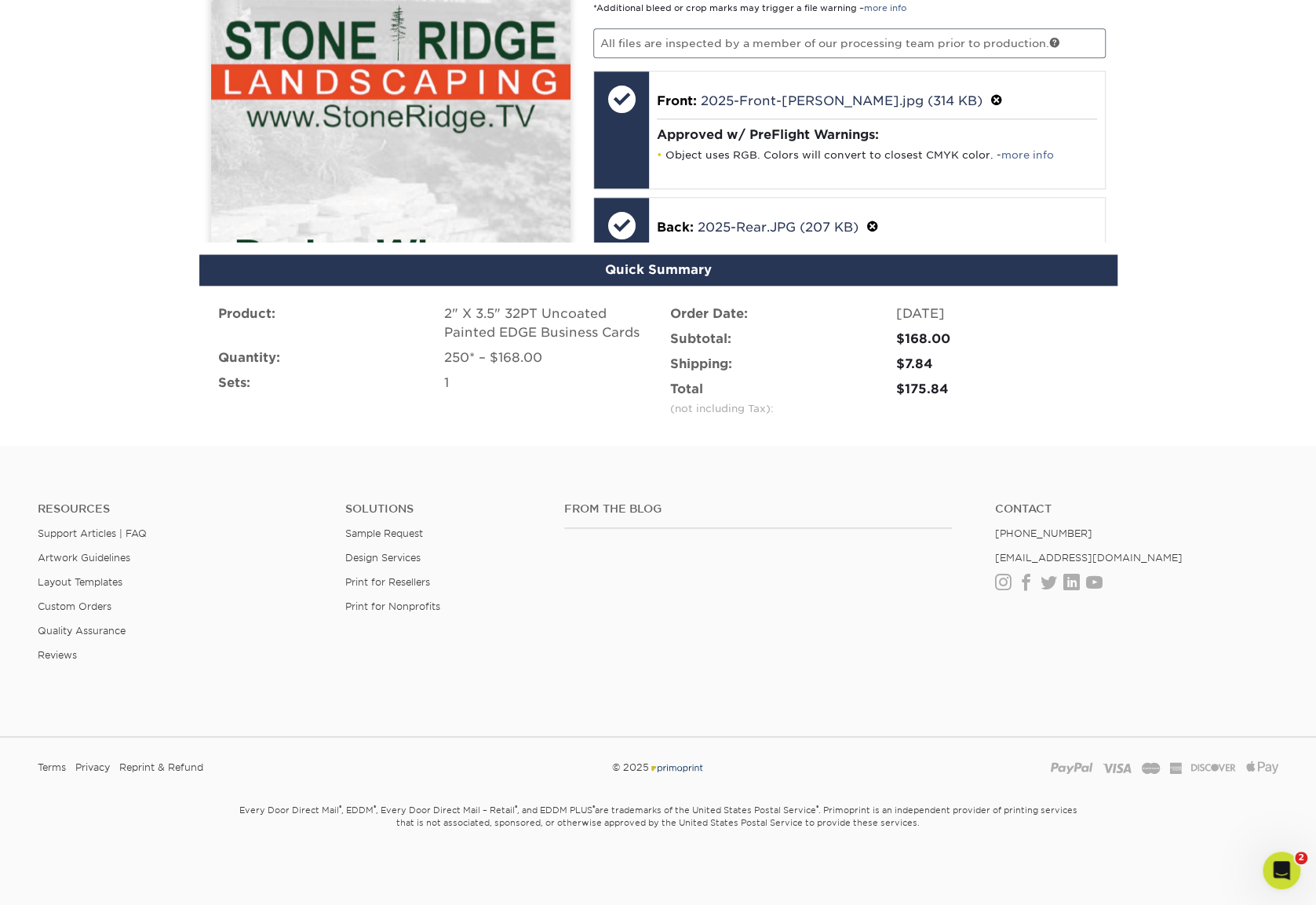
scroll to position [858, 0]
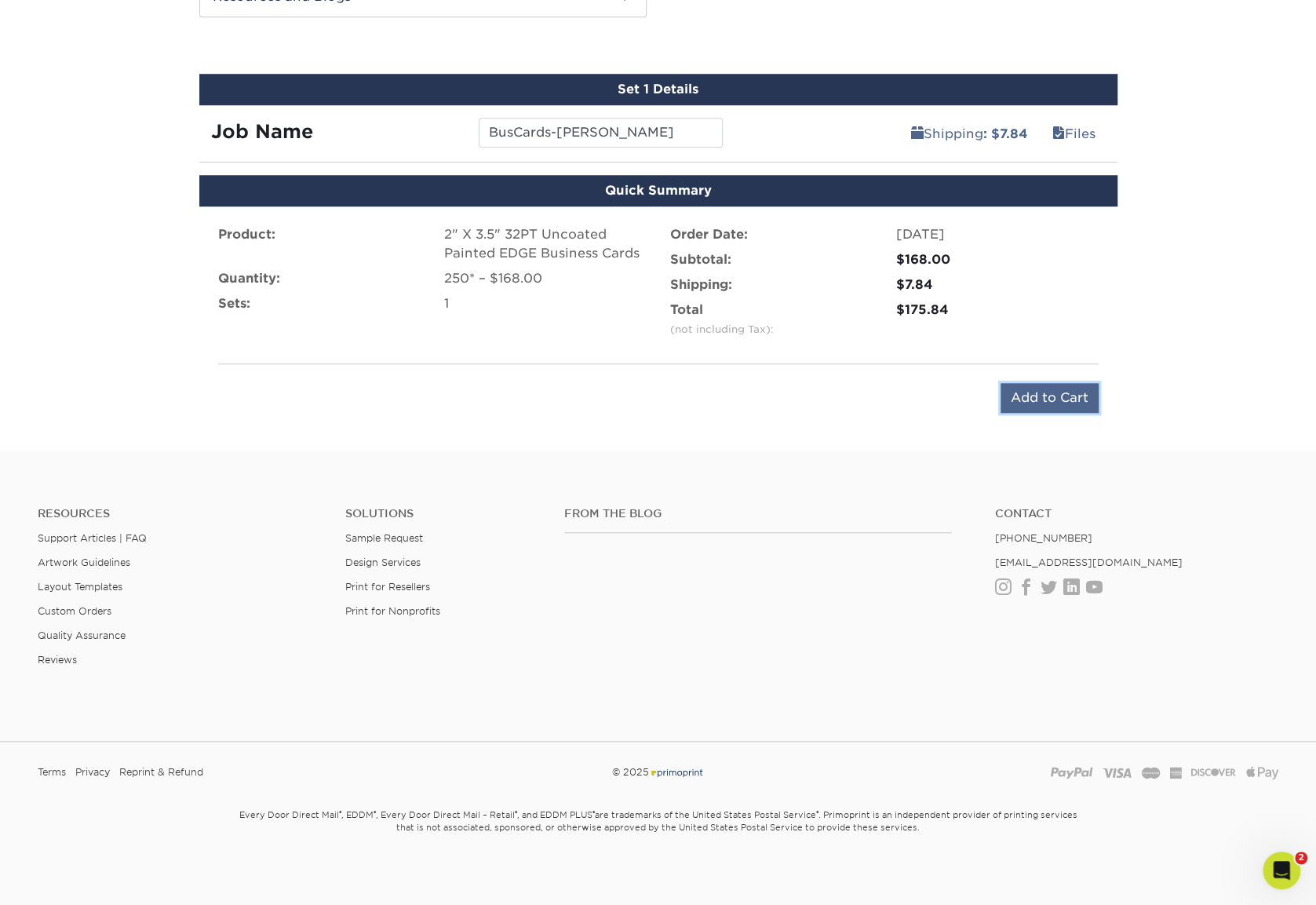
click at [1039, 386] on input "Add to Cart" at bounding box center [1049, 398] width 98 height 30
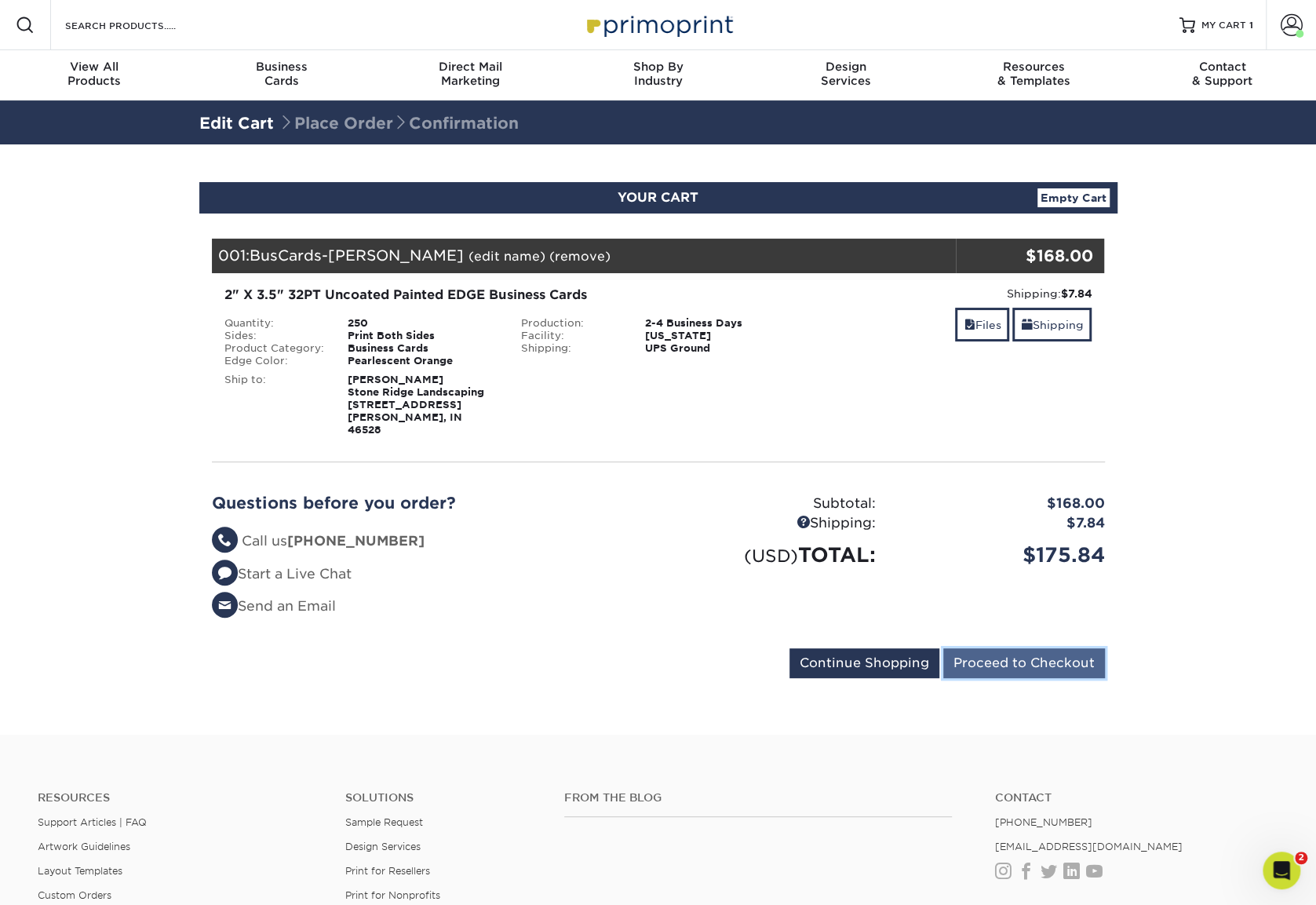
click at [1056, 653] on input "Proceed to Checkout" at bounding box center [1023, 663] width 161 height 30
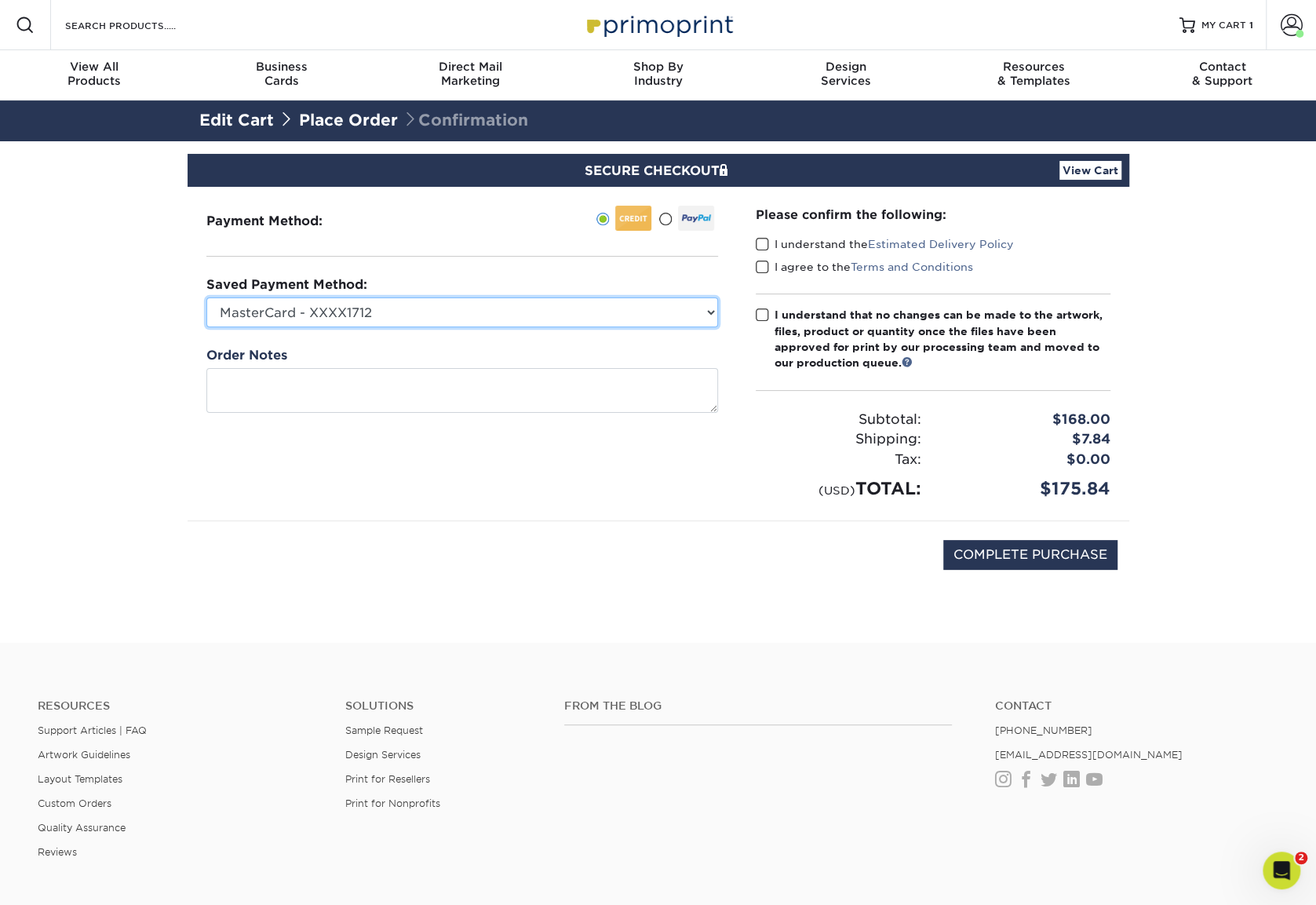
click at [408, 305] on select "MasterCard - XXXX1712 New Credit Card" at bounding box center [462, 313] width 512 height 30
select select
click at [206, 298] on select "MasterCard - XXXX1712 New Credit Card" at bounding box center [462, 313] width 512 height 30
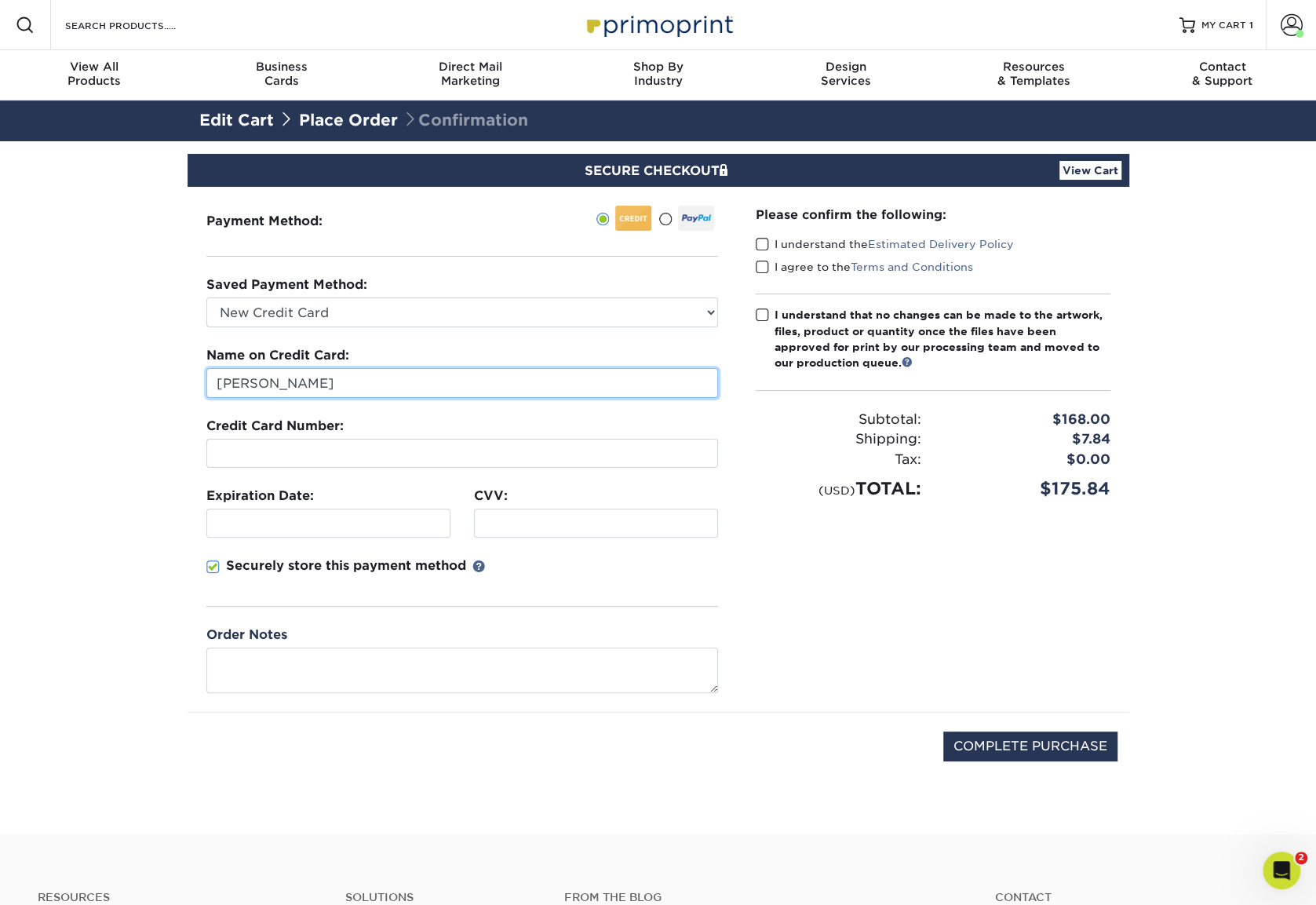
click at [336, 376] on input "[PERSON_NAME]" at bounding box center [462, 383] width 512 height 30
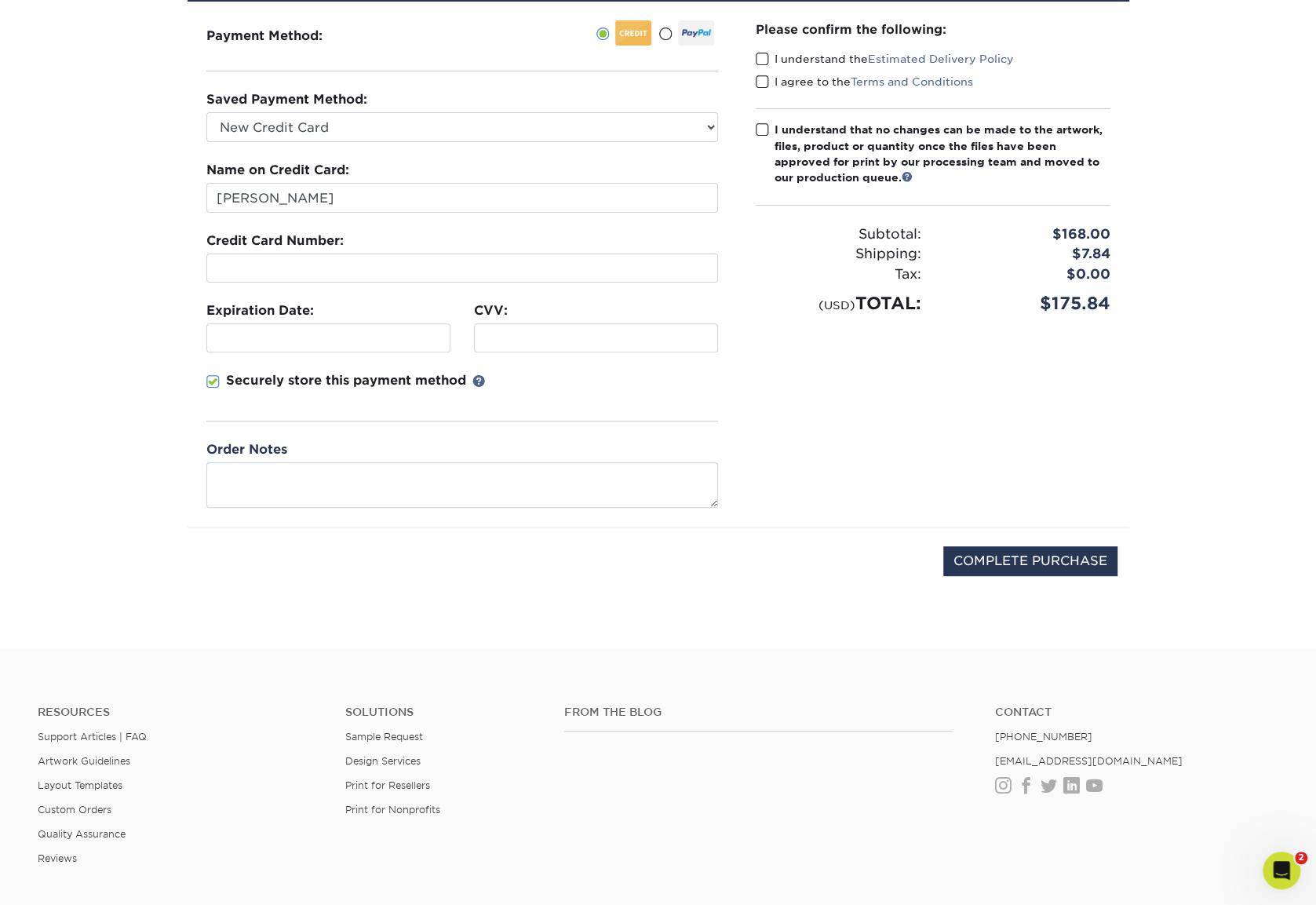
scroll to position [383, 0]
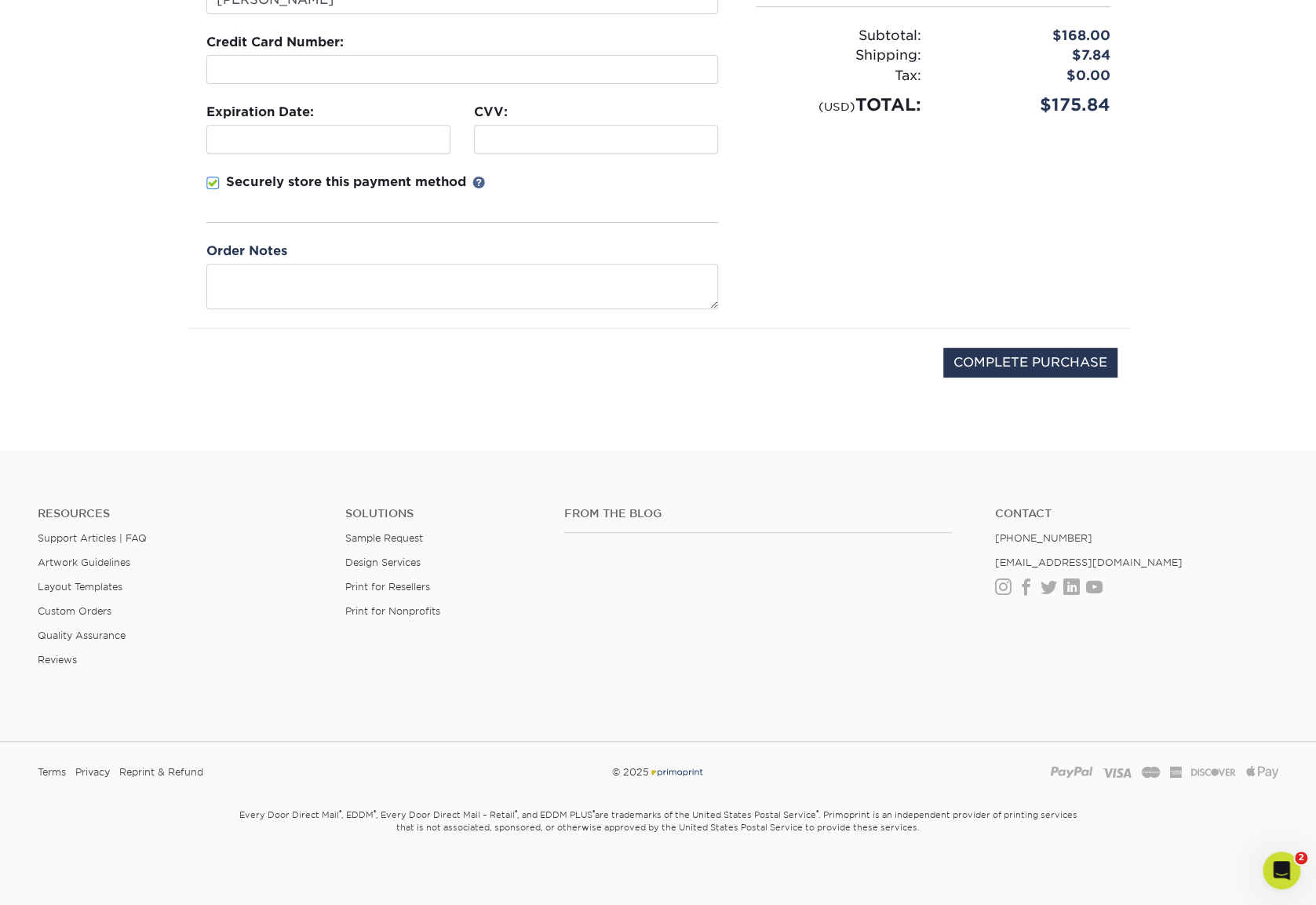
click at [211, 181] on span at bounding box center [213, 183] width 13 height 15
click at [0, 0] on input "Securely store this payment method" at bounding box center [0, 0] width 0 height 0
click at [225, 282] on textarea at bounding box center [462, 286] width 512 height 45
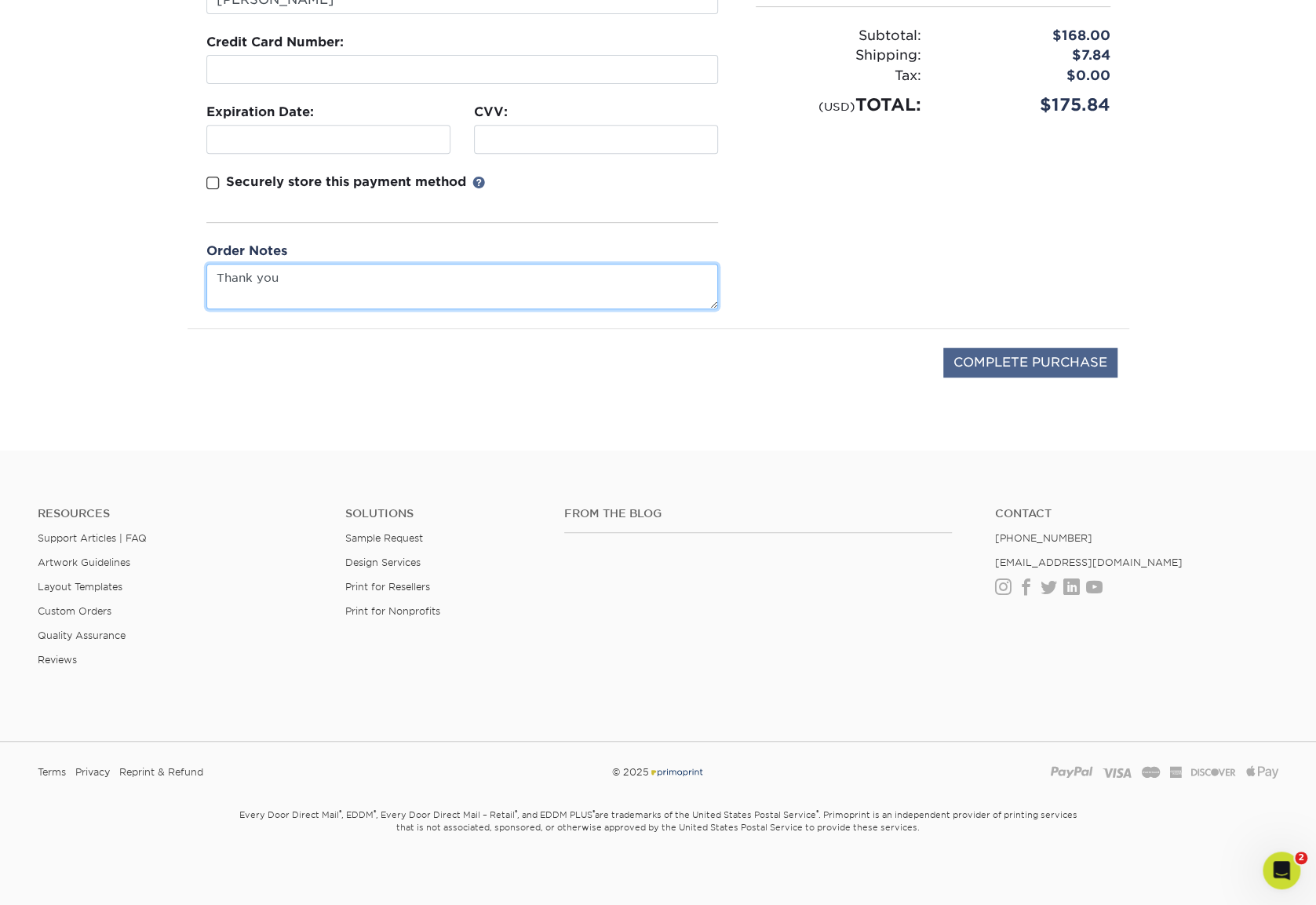
type textarea "Thank you"
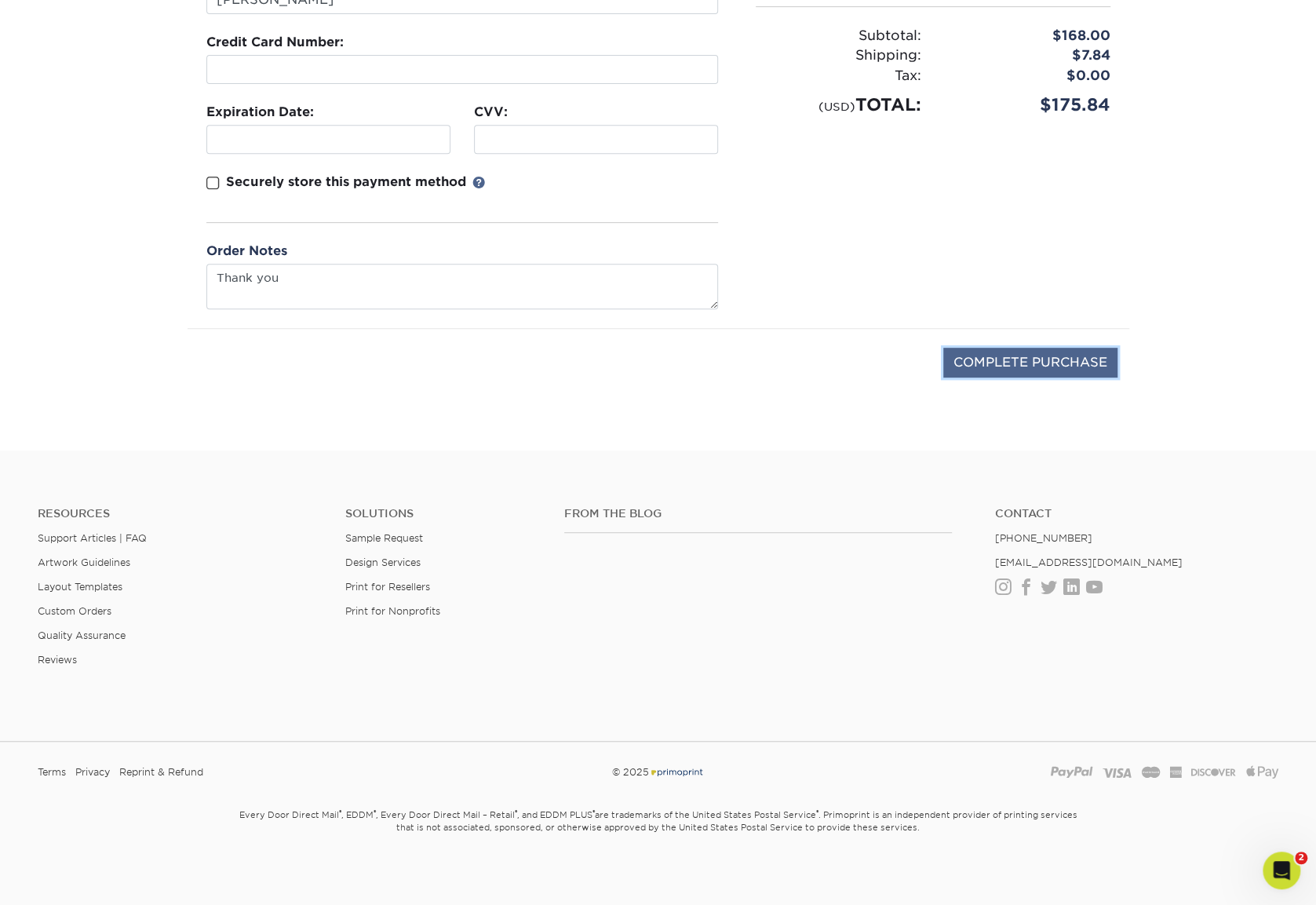
click at [1075, 355] on input "COMPLETE PURCHASE" at bounding box center [1030, 363] width 174 height 30
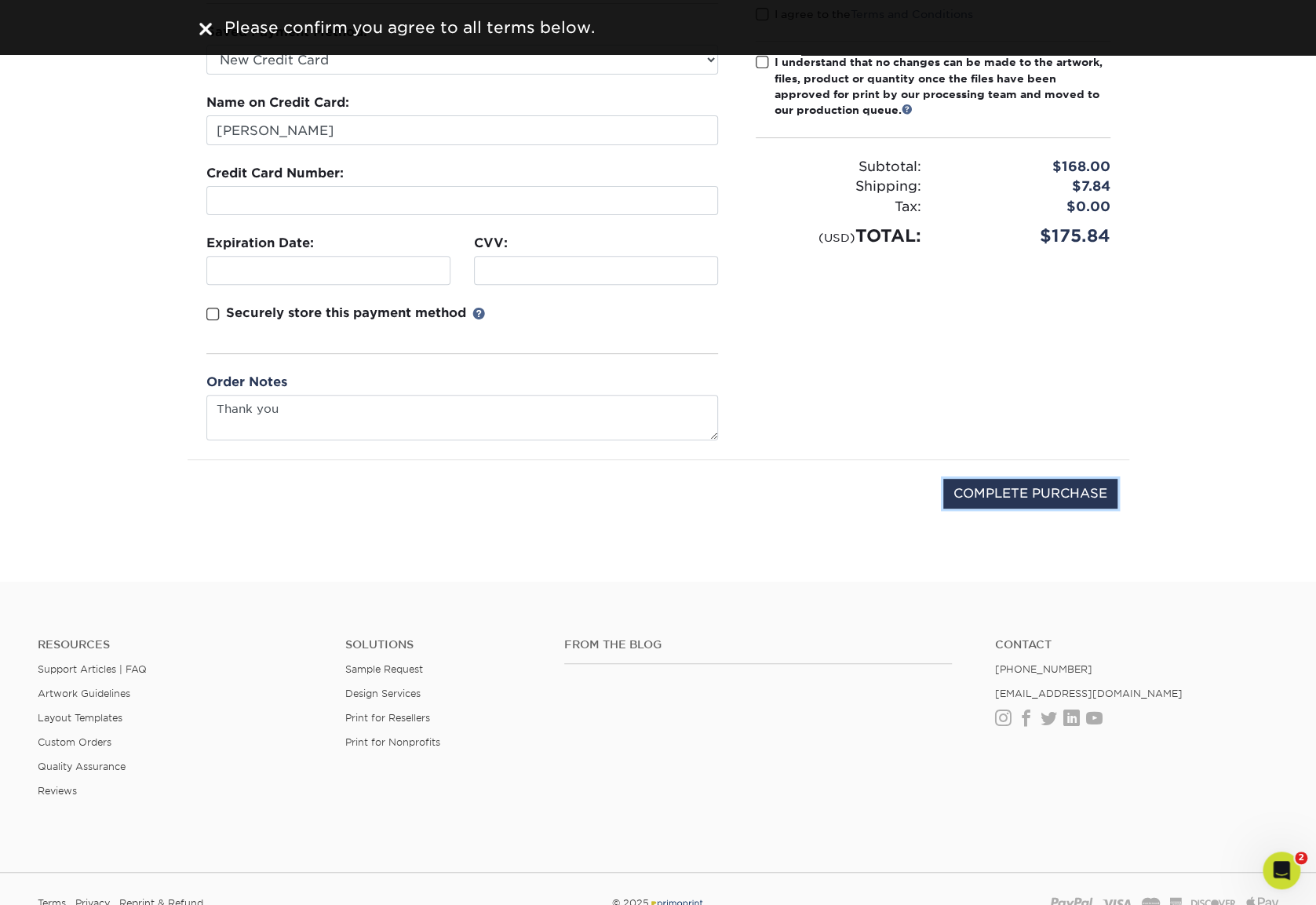
scroll to position [0, 0]
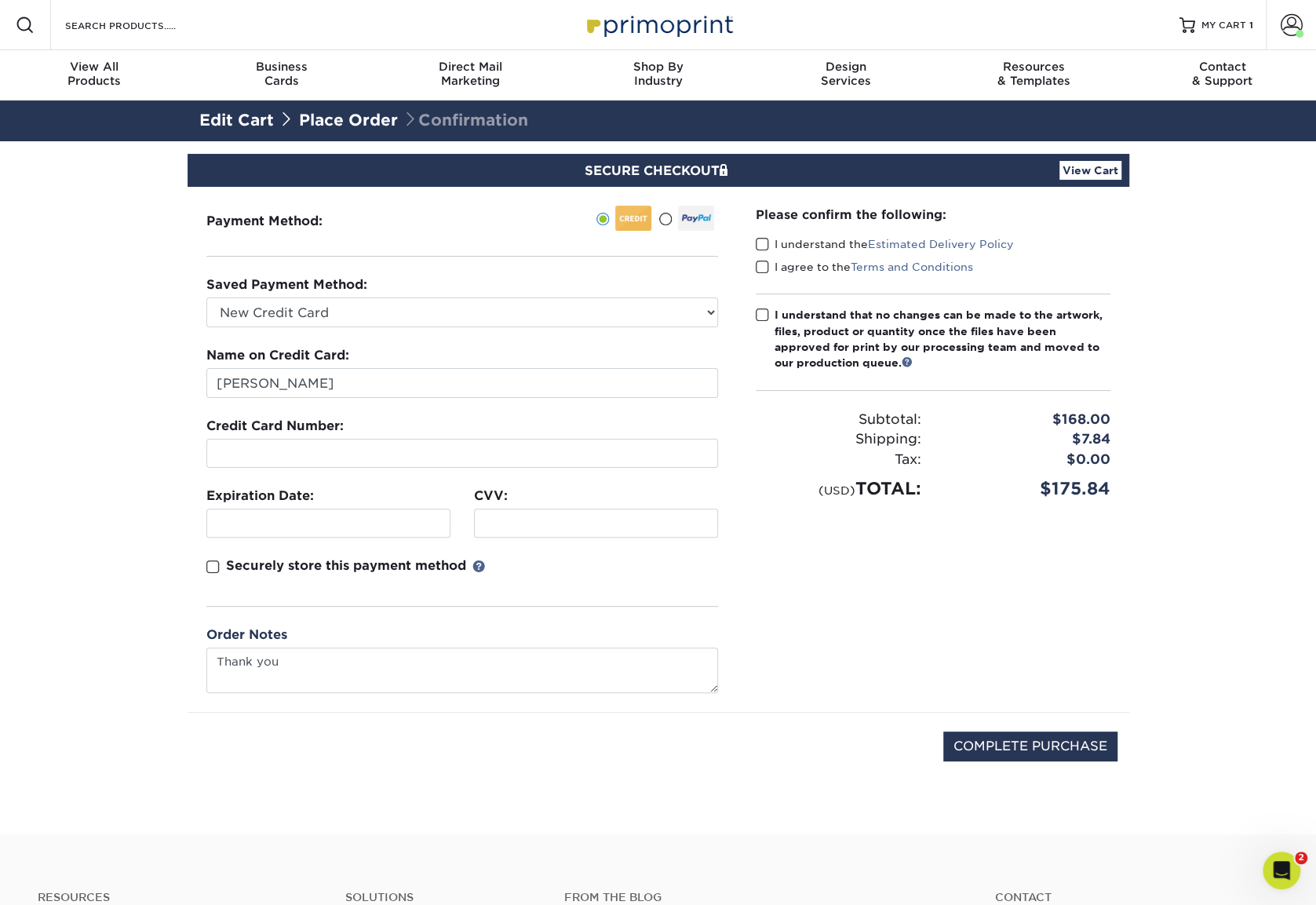
click at [764, 240] on span at bounding box center [762, 244] width 13 height 15
click at [0, 0] on input "I understand the Estimated Delivery Policy" at bounding box center [0, 0] width 0 height 0
click at [760, 261] on span at bounding box center [762, 267] width 13 height 15
click at [0, 0] on input "I agree to the Terms and Conditions" at bounding box center [0, 0] width 0 height 0
click at [759, 313] on span at bounding box center [762, 315] width 13 height 15
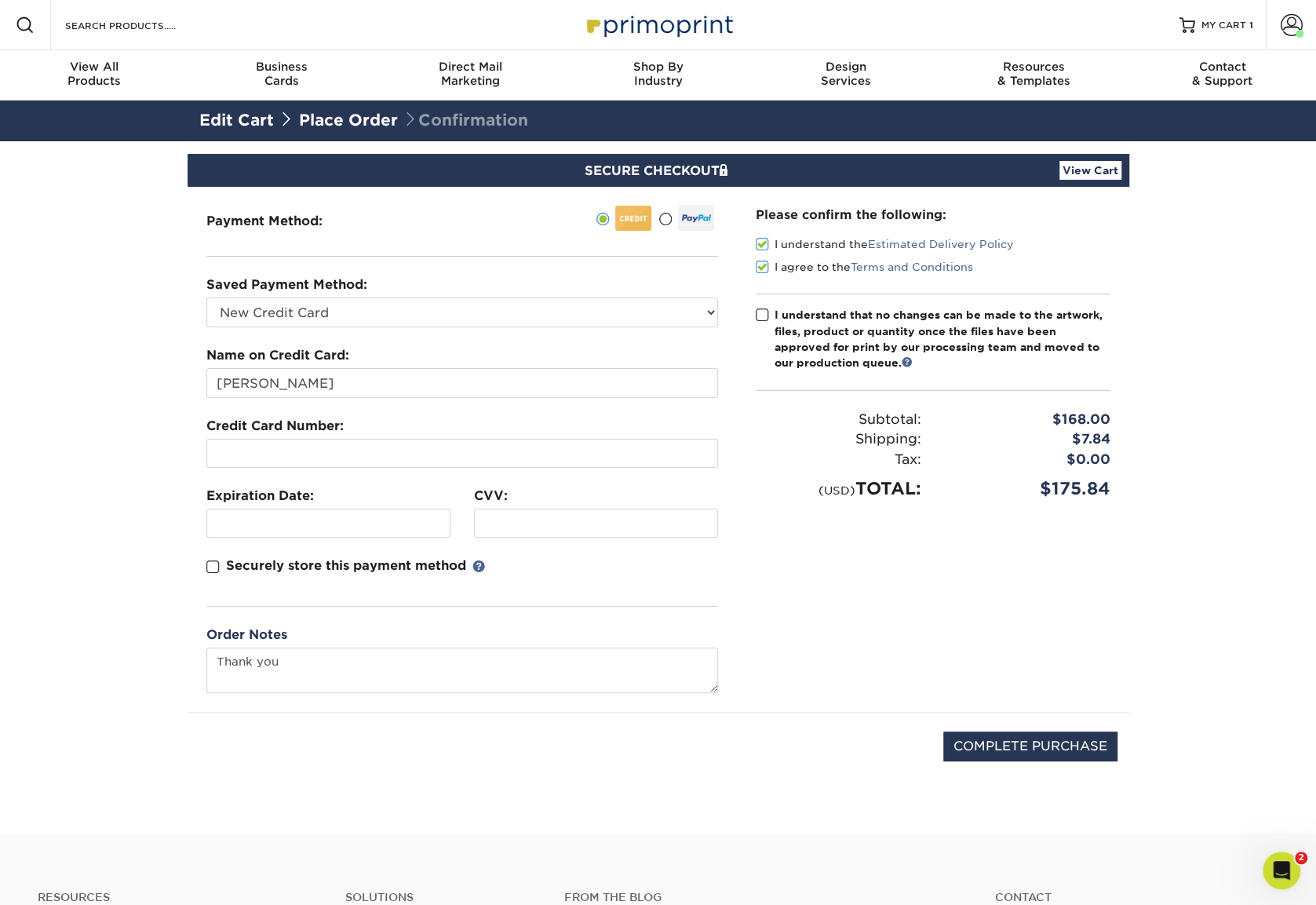
click at [0, 0] on input "I understand that no changes can be made to the artwork, files, product or quan…" at bounding box center [0, 0] width 0 height 0
click at [1013, 745] on input "COMPLETE PURCHASE" at bounding box center [1030, 746] width 174 height 30
type input "PROCESSING, PLEASE WAIT..."
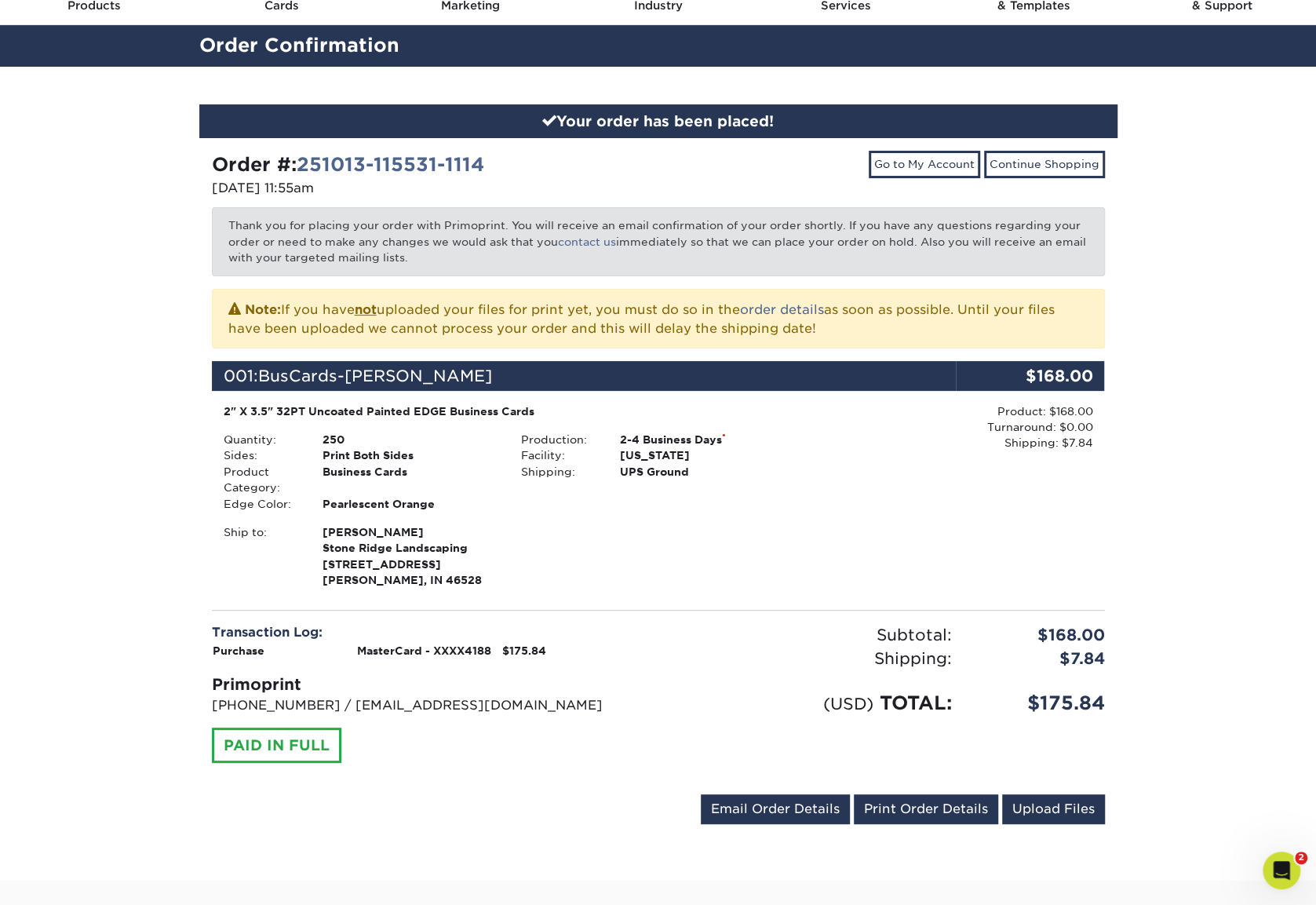
scroll to position [157, 0]
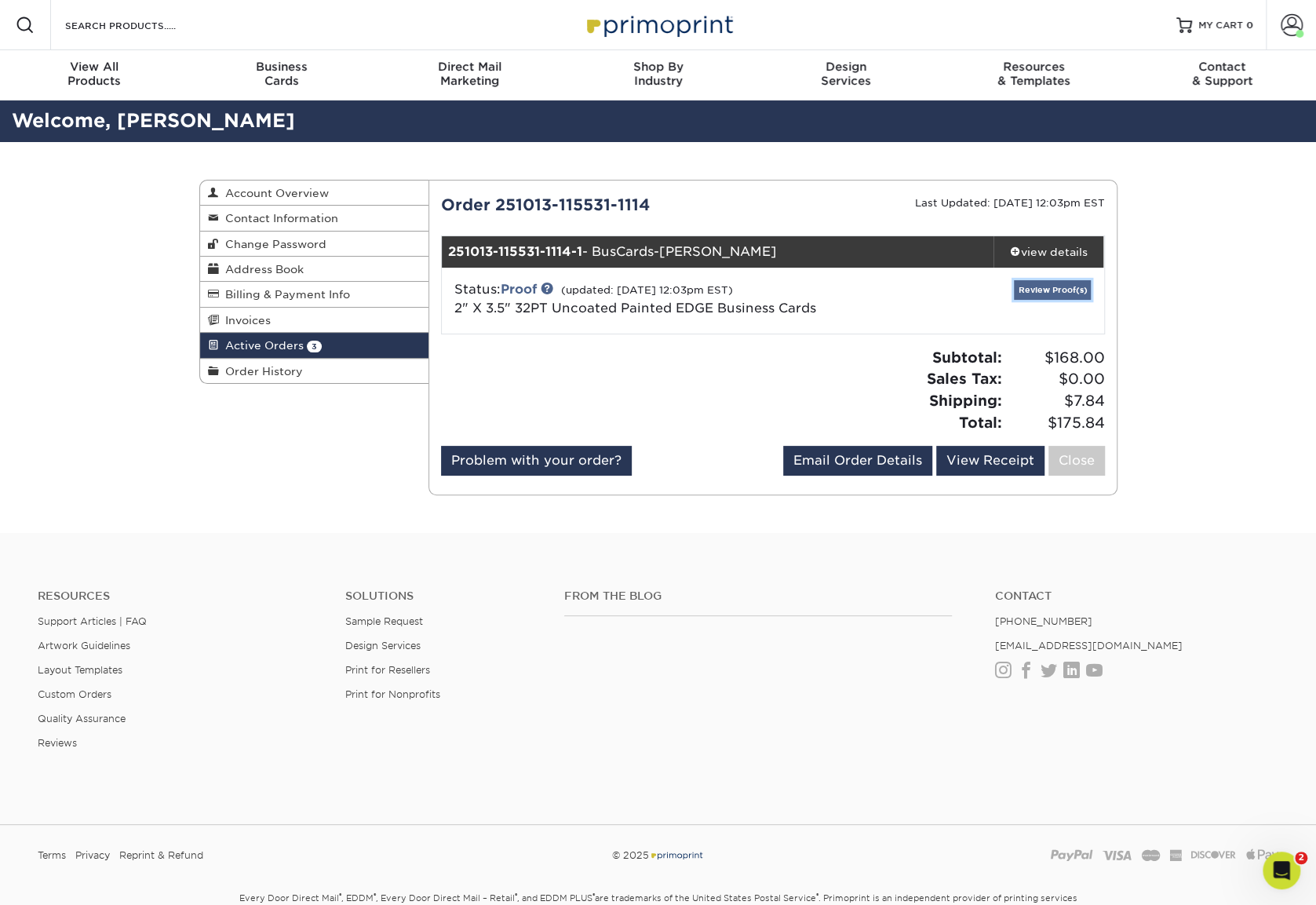
click at [1050, 286] on link "Review Proof(s)" at bounding box center [1052, 289] width 76 height 20
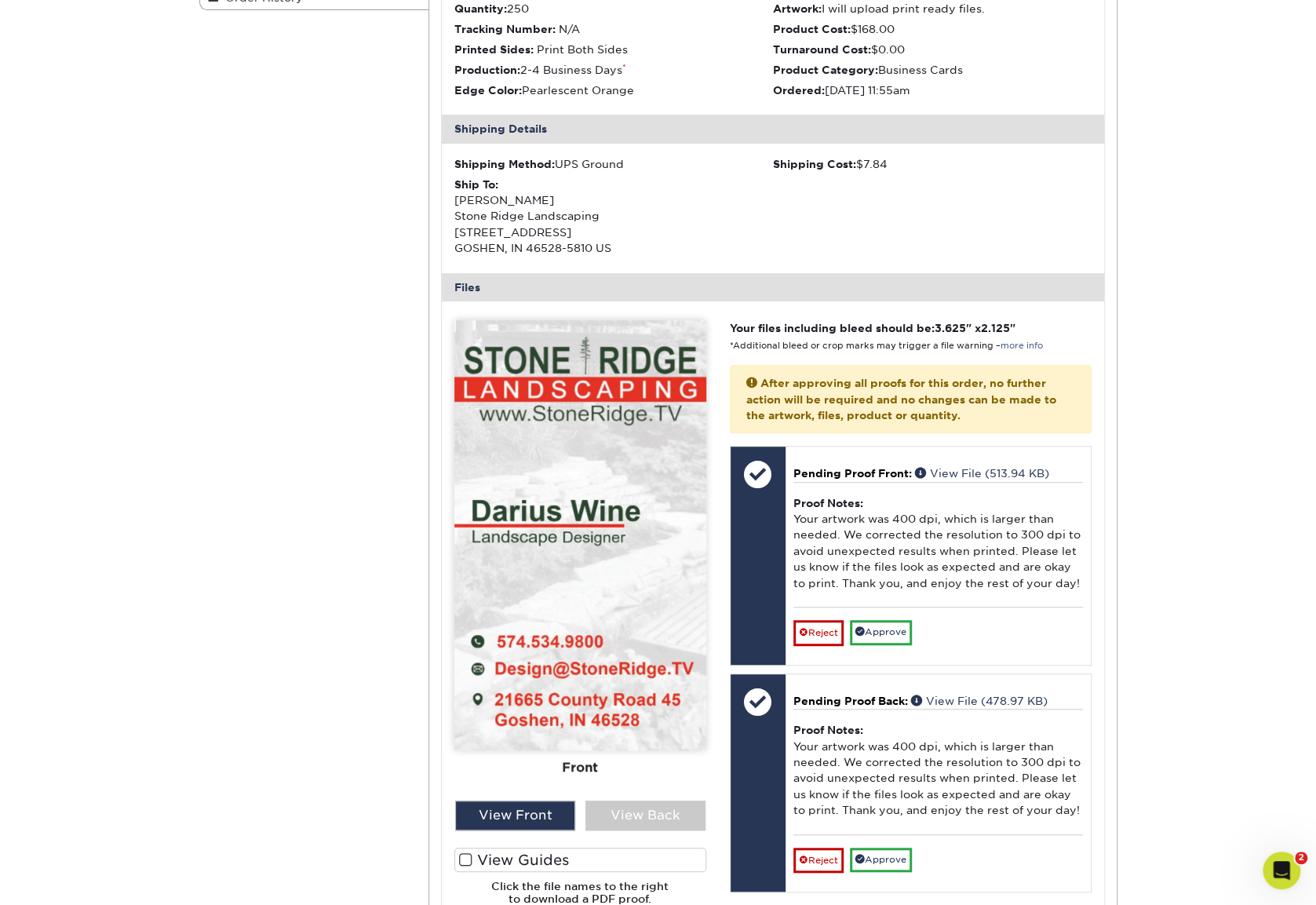
scroll to position [393, 0]
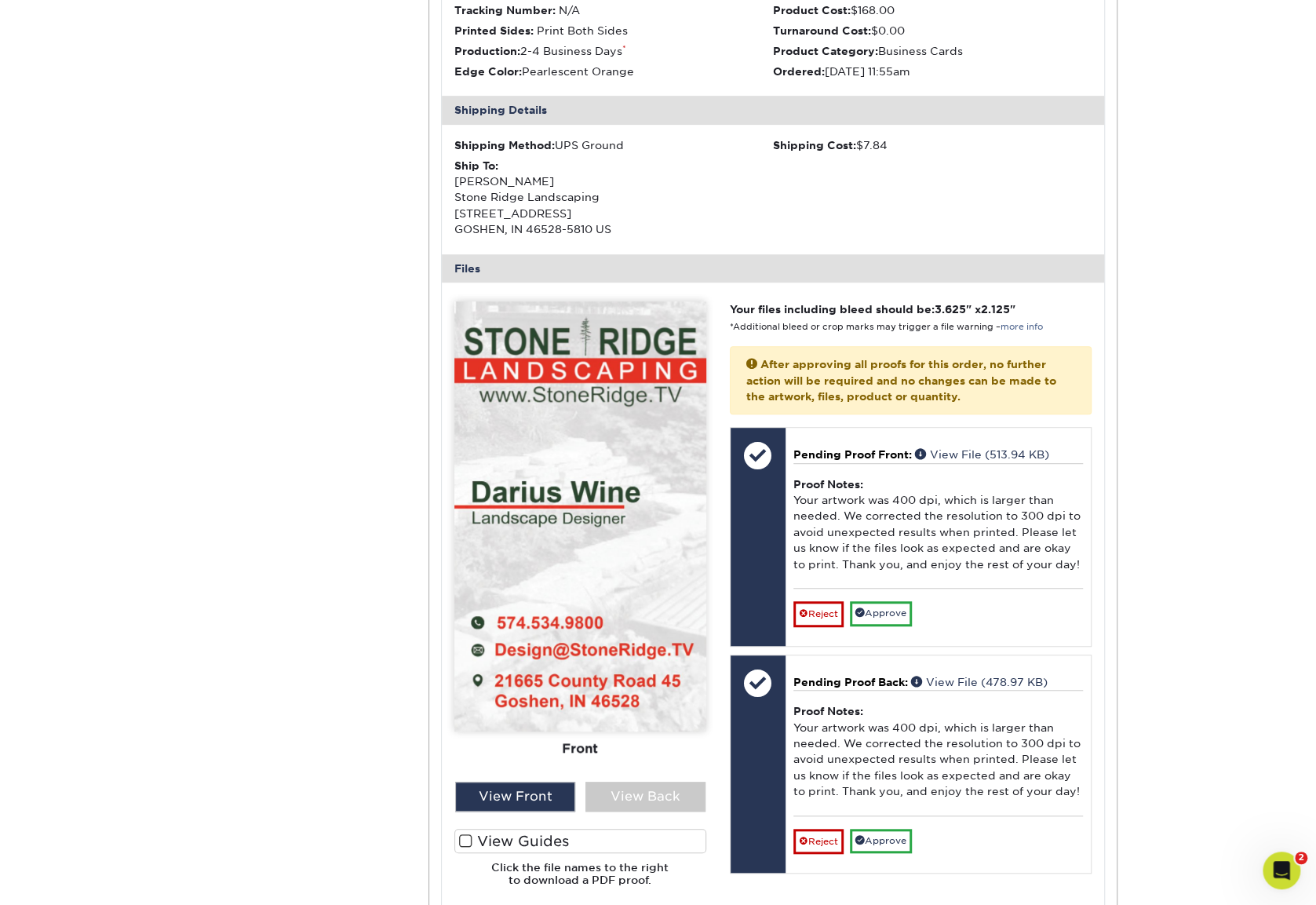
click at [577, 794] on div "View Front View Back" at bounding box center [579, 797] width 275 height 30
click at [597, 791] on div "View Back" at bounding box center [645, 797] width 120 height 30
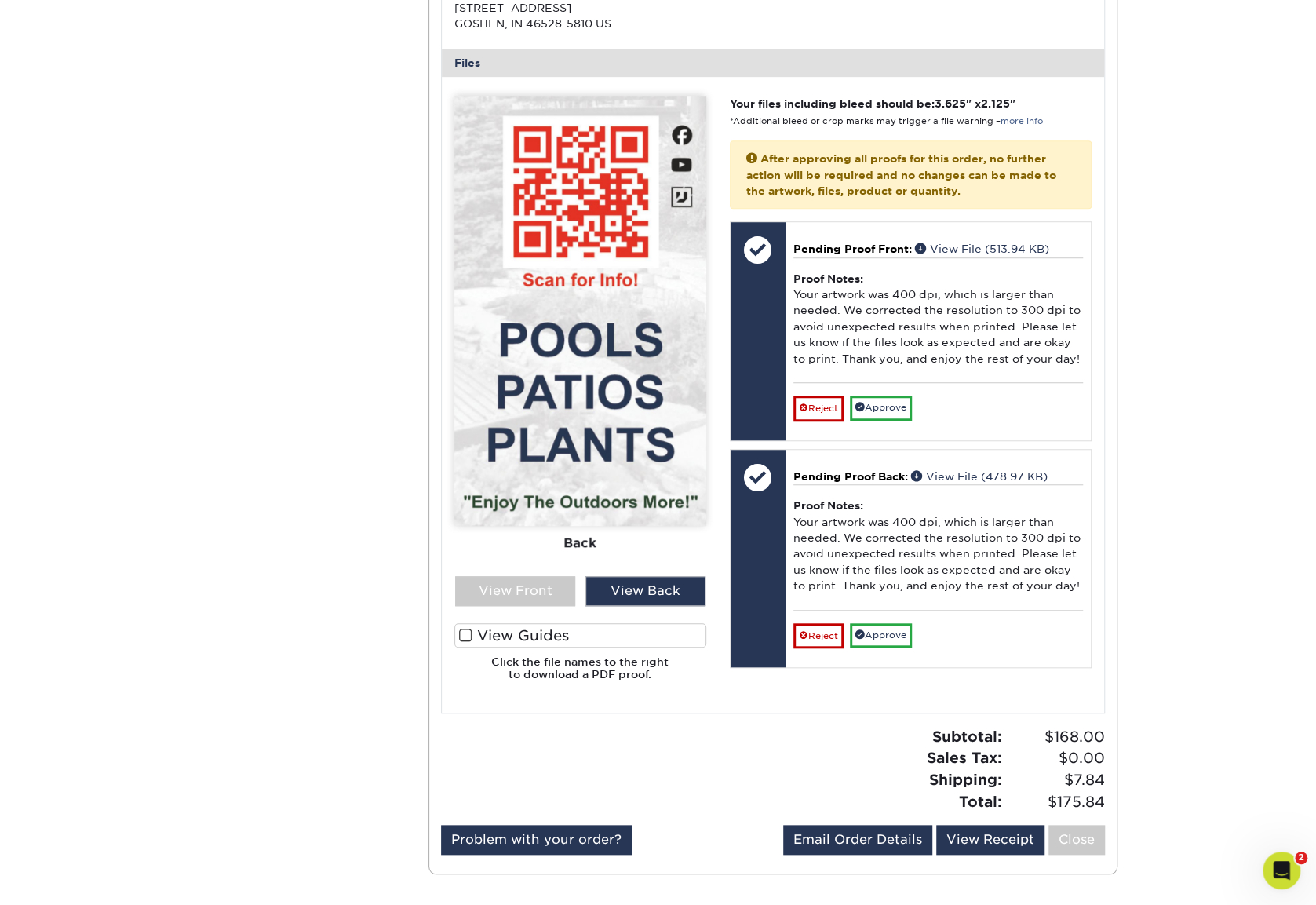
scroll to position [628, 0]
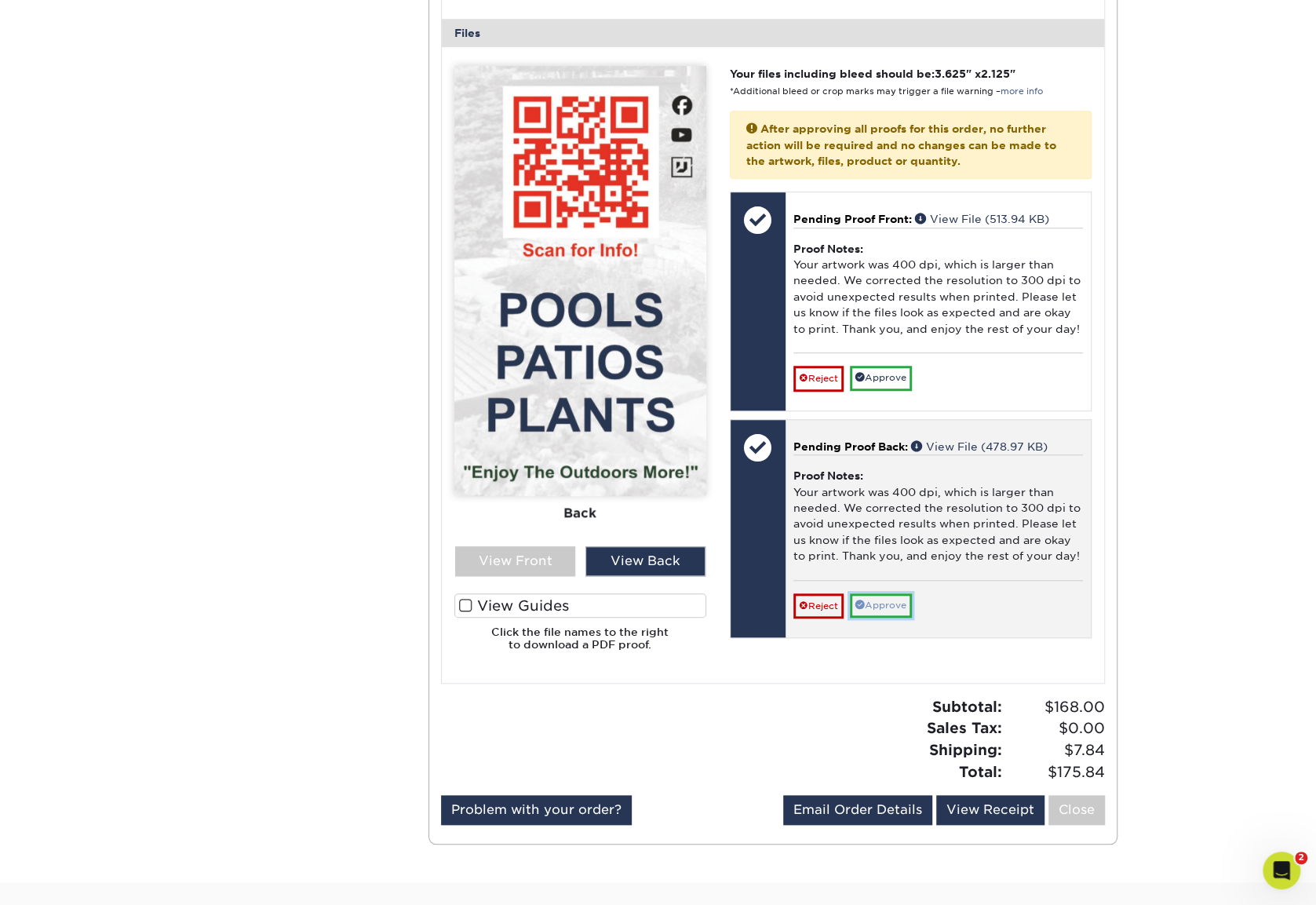
click at [892, 606] on link "Approve" at bounding box center [880, 606] width 62 height 24
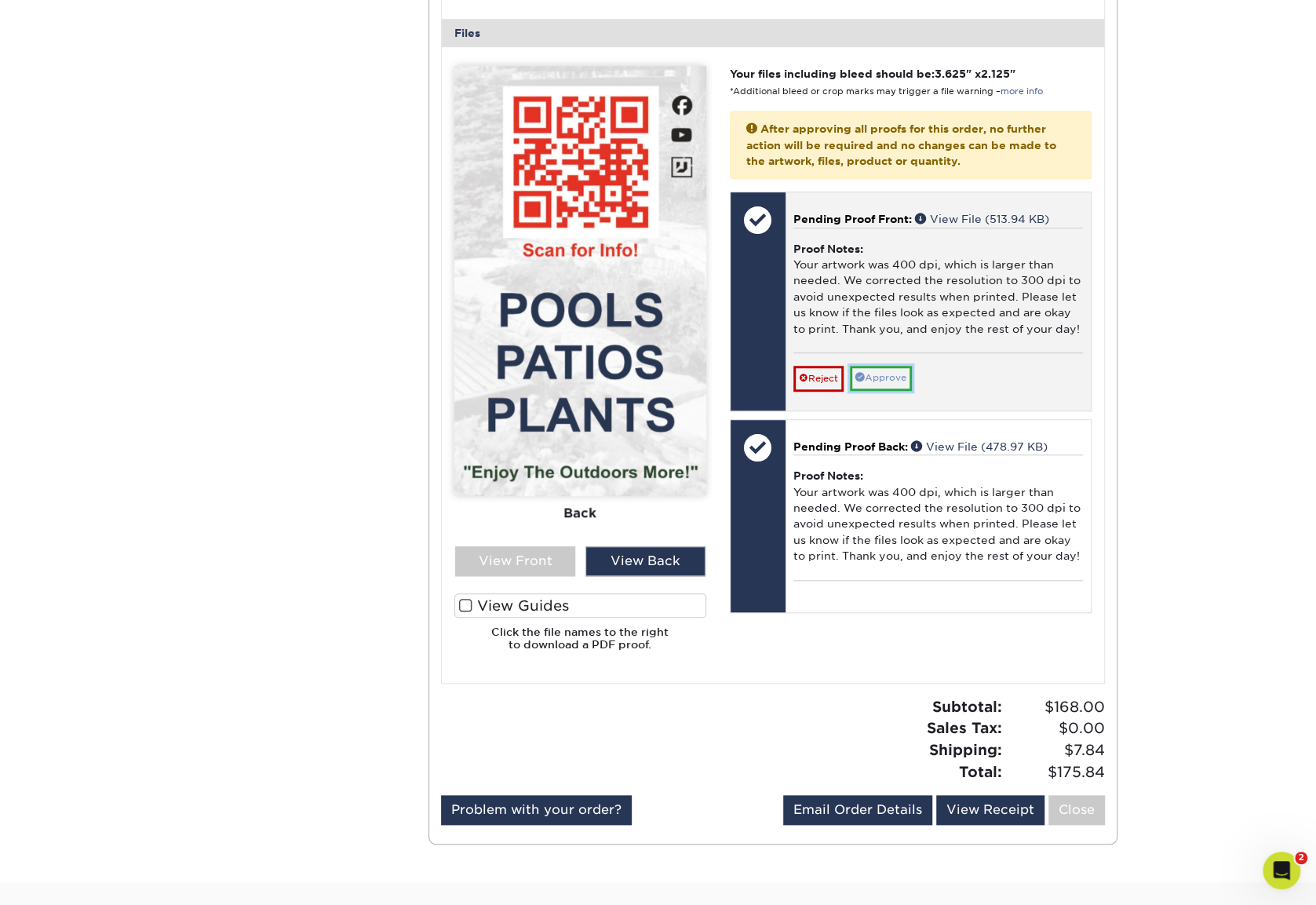
click at [891, 381] on link "Approve" at bounding box center [880, 378] width 62 height 24
